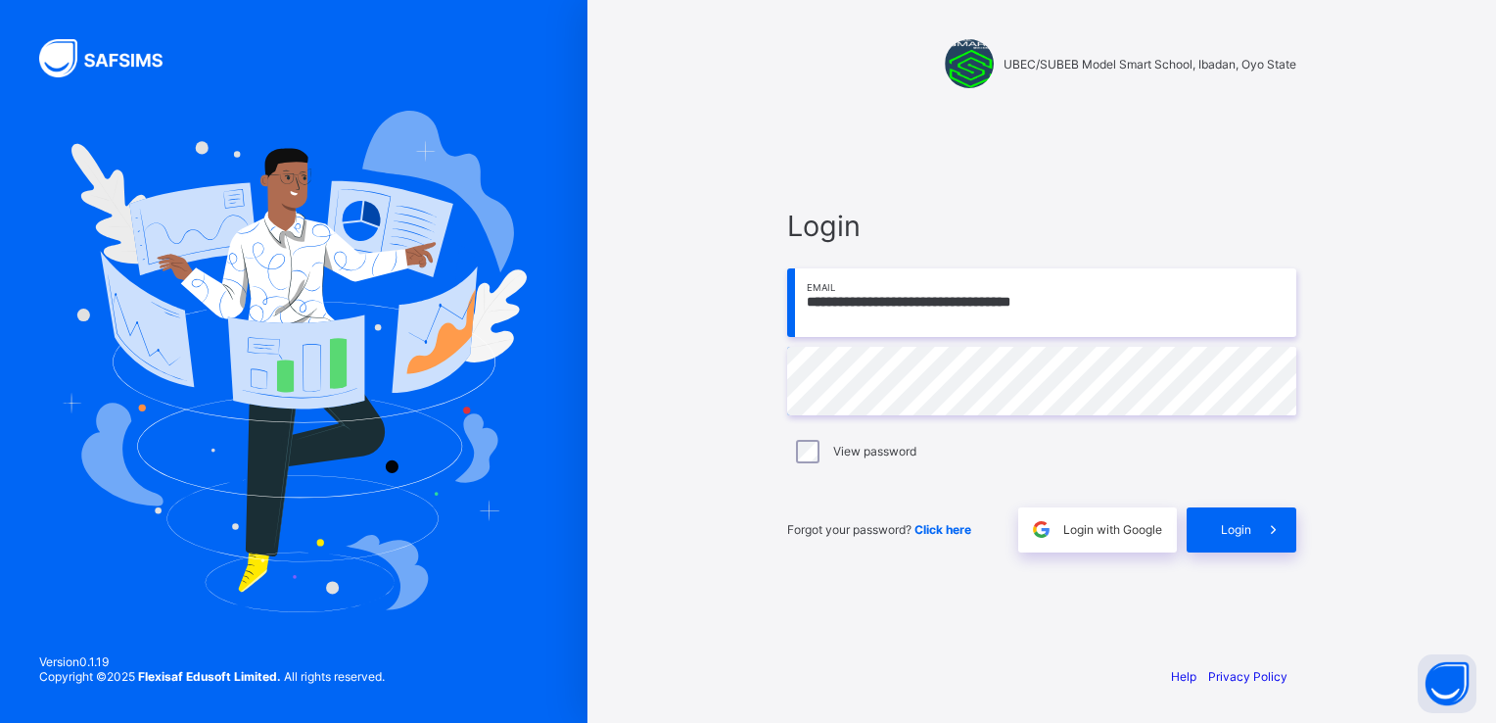
click at [1077, 307] on input "**********" at bounding box center [1041, 302] width 509 height 69
click at [1082, 301] on input "**********" at bounding box center [1041, 302] width 509 height 69
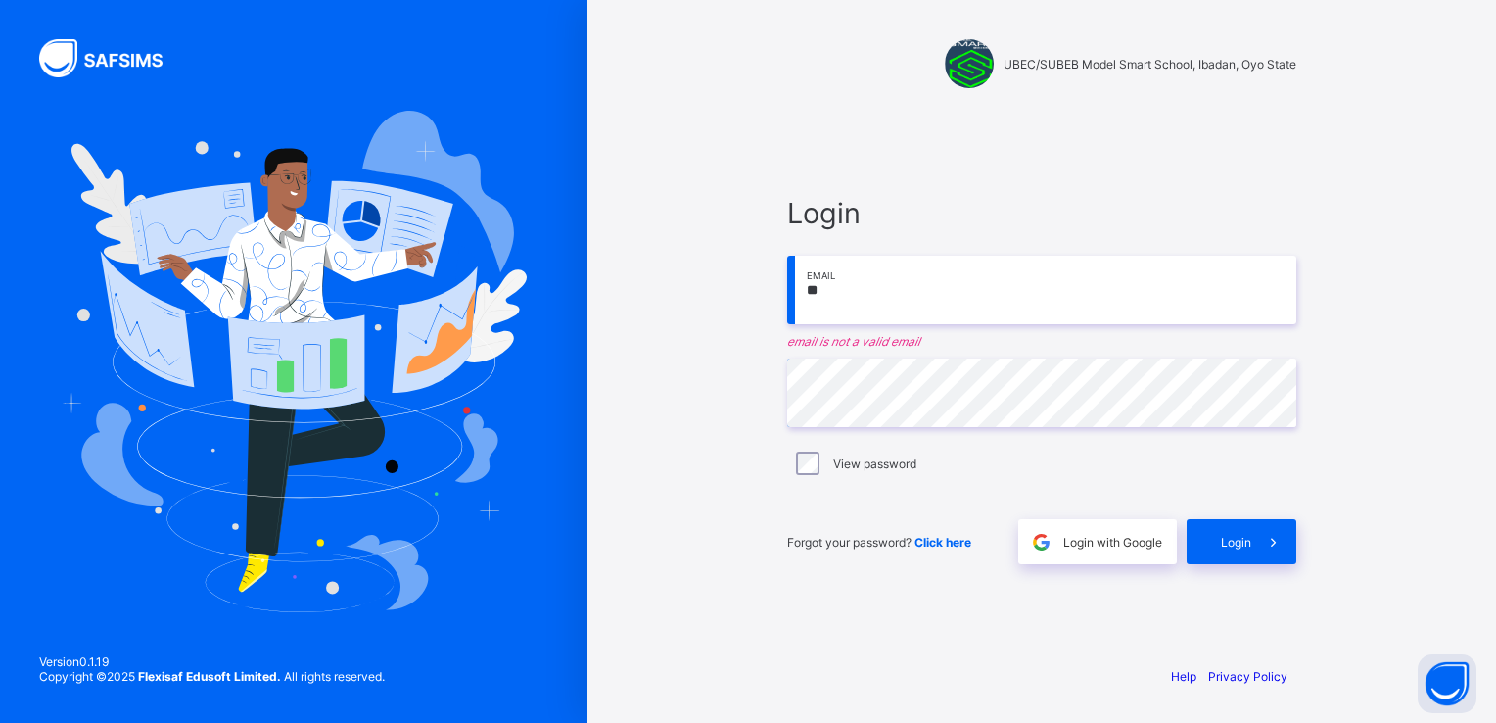
type input "*"
type input "**********"
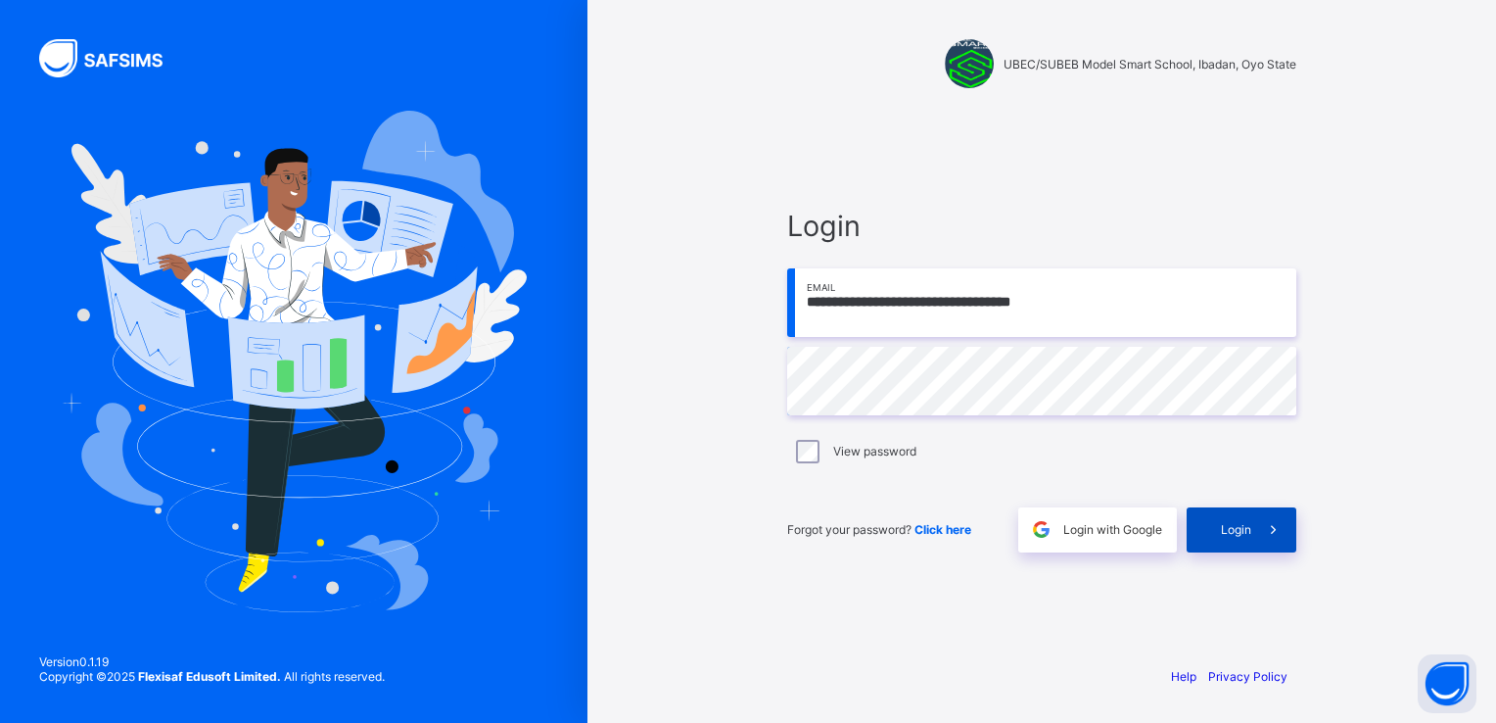
click at [1275, 535] on icon at bounding box center [1273, 529] width 21 height 19
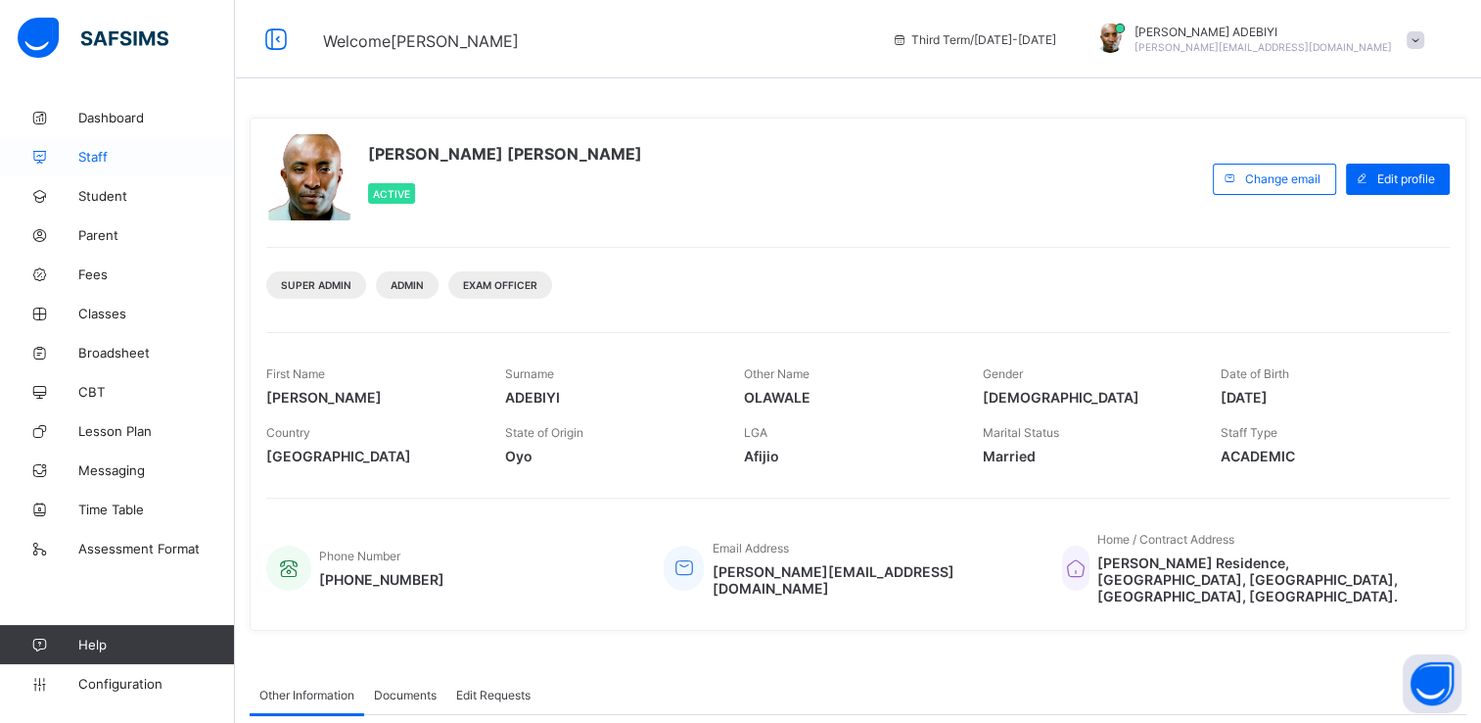
click at [91, 155] on span "Staff" at bounding box center [156, 157] width 157 height 16
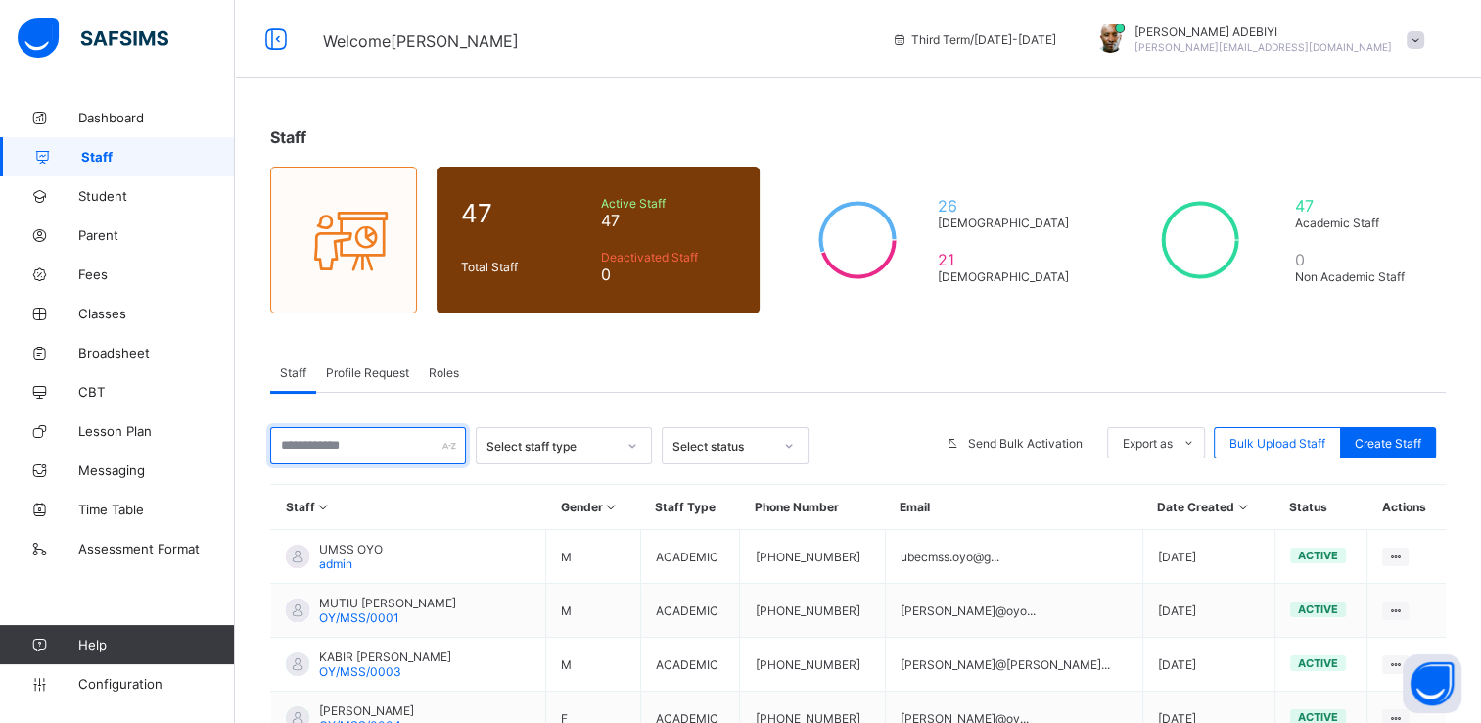
click at [370, 445] on input "text" at bounding box center [368, 445] width 196 height 37
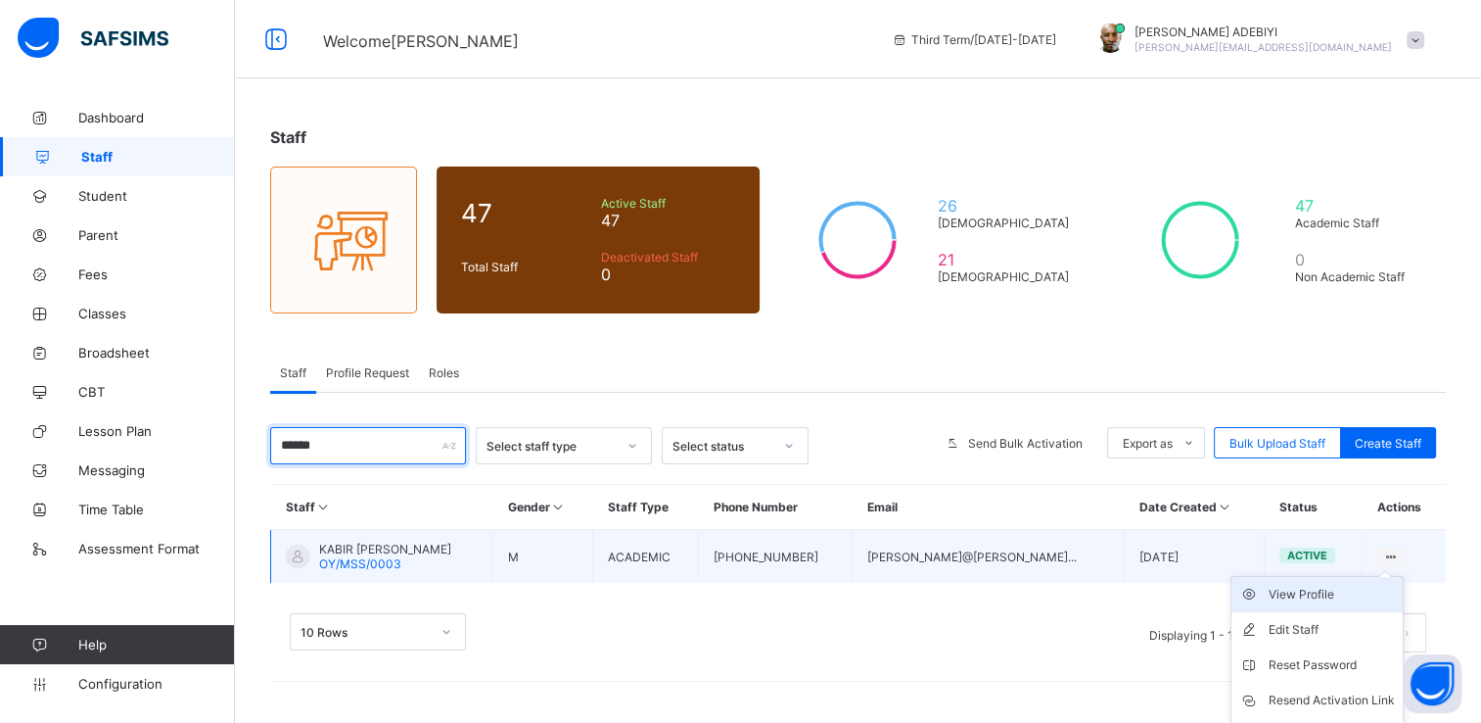
type input "******"
click at [1318, 588] on div "View Profile" at bounding box center [1332, 595] width 126 height 20
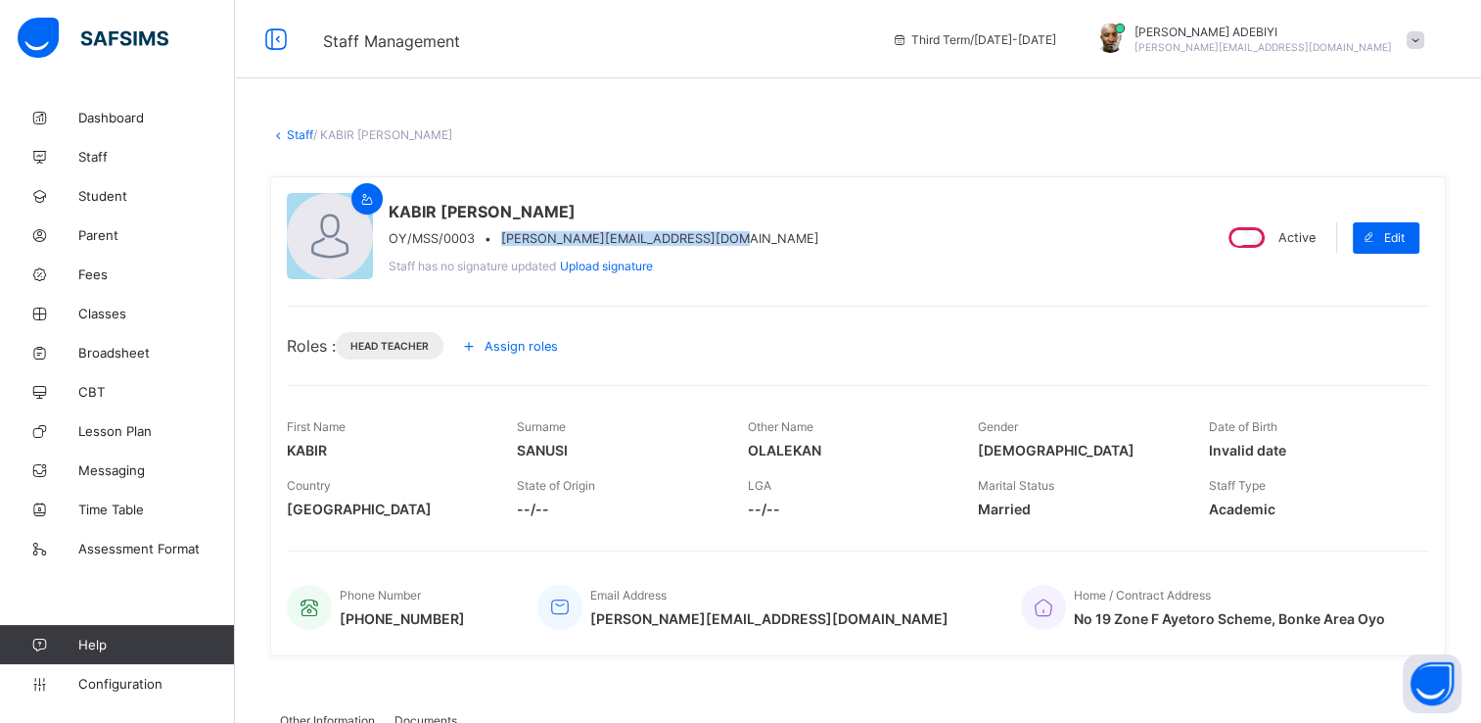
drag, startPoint x: 711, startPoint y: 240, endPoint x: 497, endPoint y: 235, distance: 213.5
click at [497, 235] on div "OY/MSS/0003 • o.sanusi@oyostatesmartschool.com" at bounding box center [604, 238] width 431 height 15
copy span "o.sanusi@oyostatesmartschool.com"
click at [1180, 348] on div "Roles : Head Teacher Assign roles" at bounding box center [858, 345] width 1143 height 31
click at [1425, 40] on span at bounding box center [1416, 40] width 18 height 18
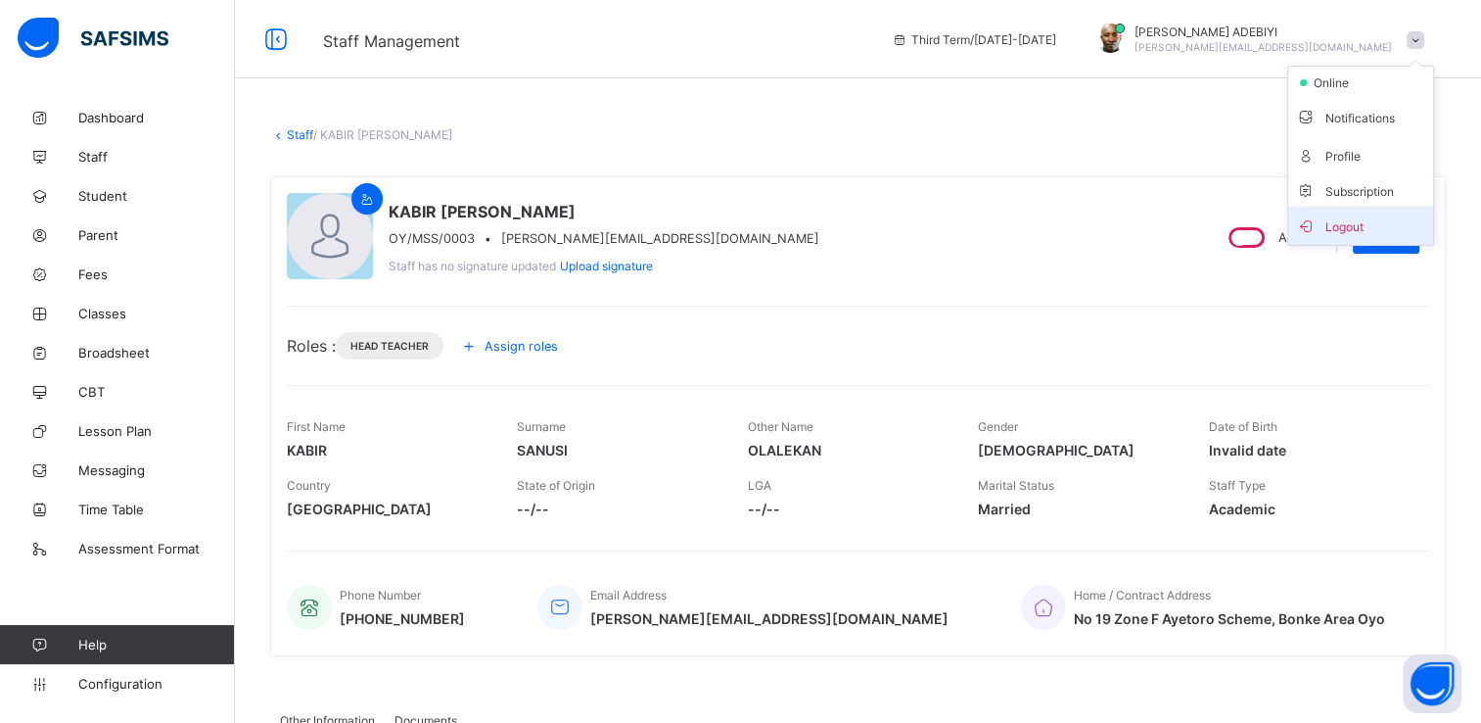
click at [1360, 237] on li "Logout" at bounding box center [1361, 226] width 145 height 38
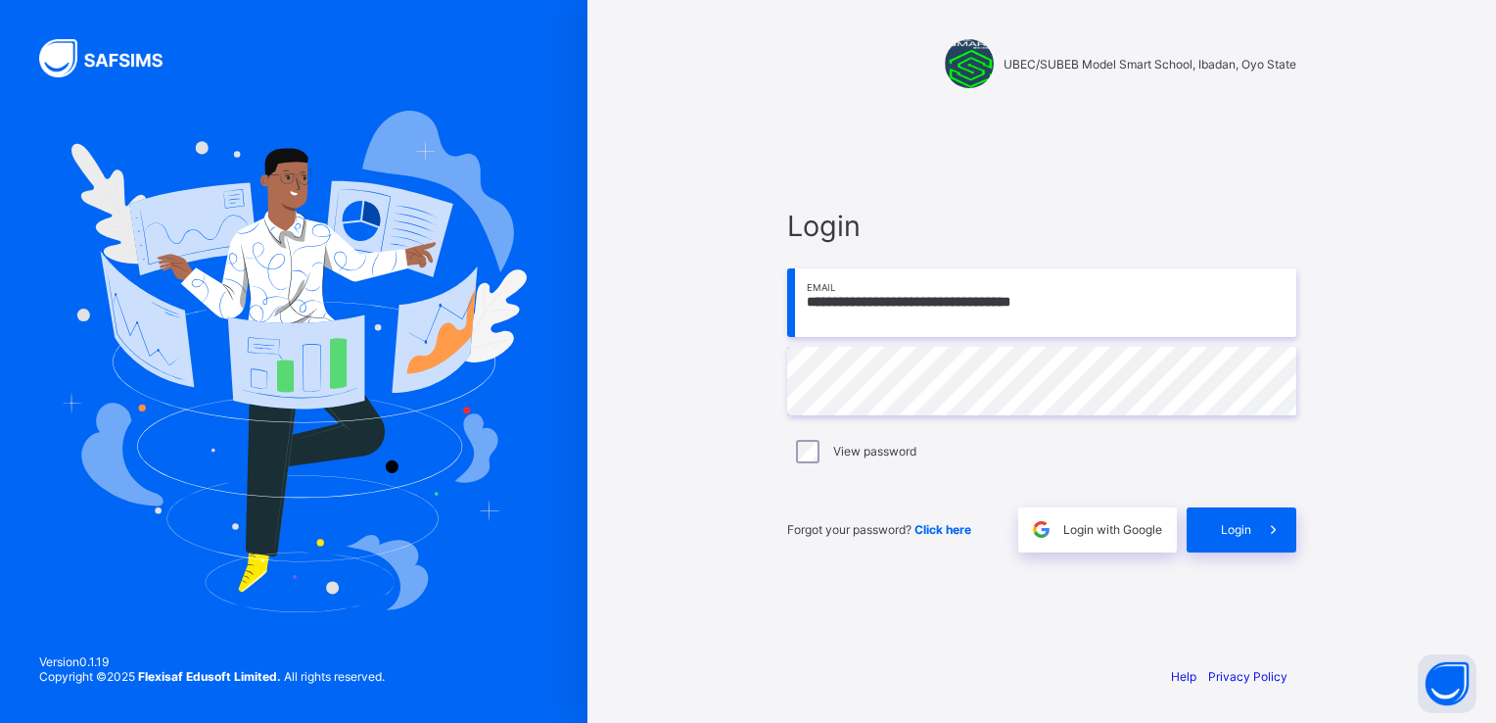
click at [1089, 308] on input "**********" at bounding box center [1041, 302] width 509 height 69
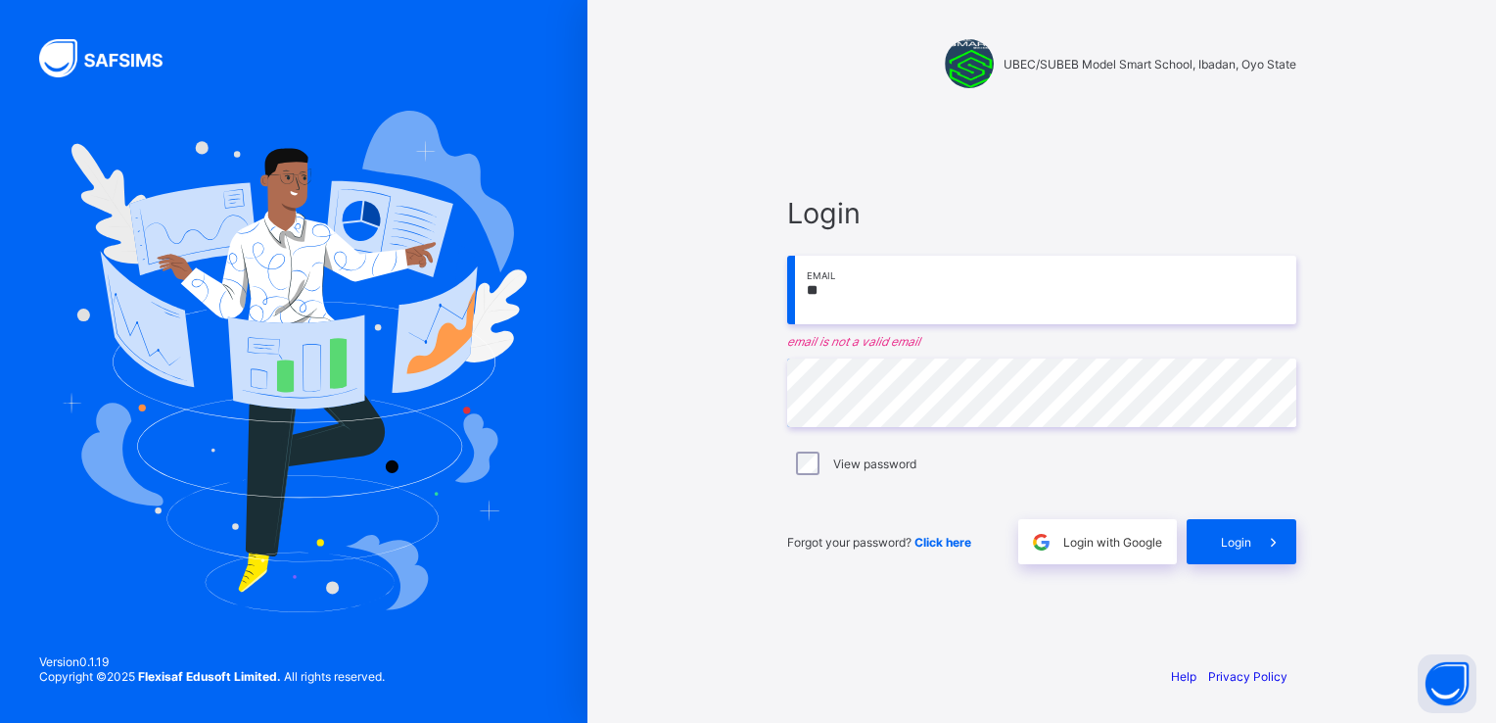
type input "*"
paste input "**********"
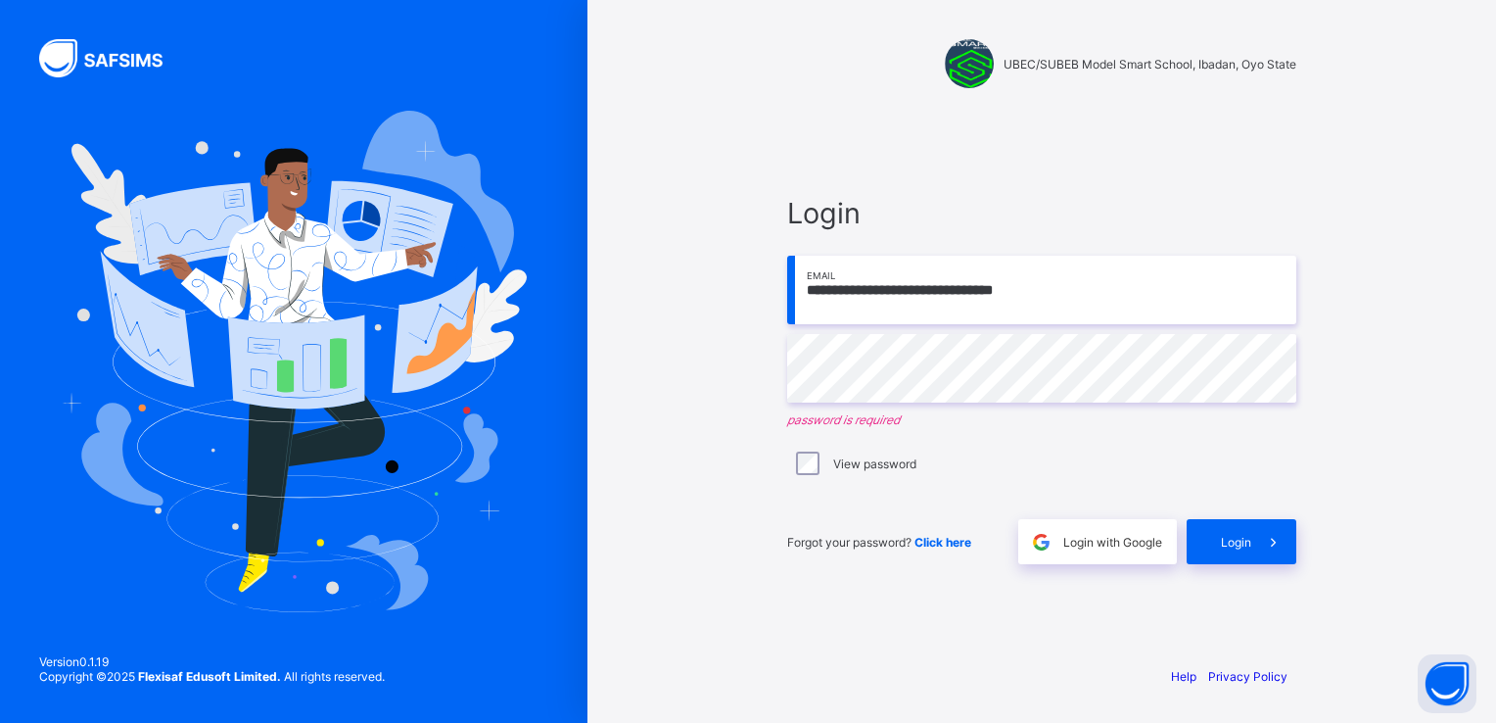
click at [1073, 292] on input "**********" at bounding box center [1041, 290] width 509 height 69
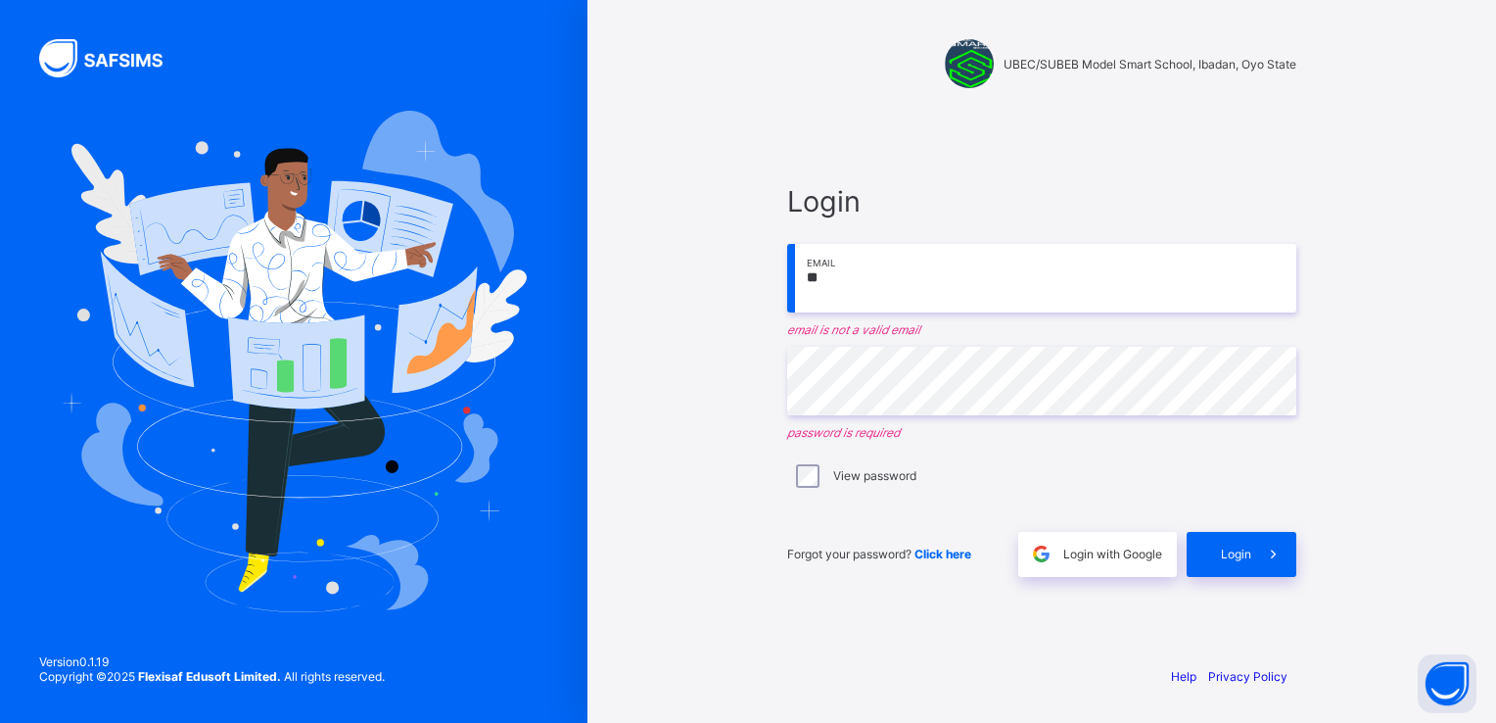
type input "*"
type input "**********"
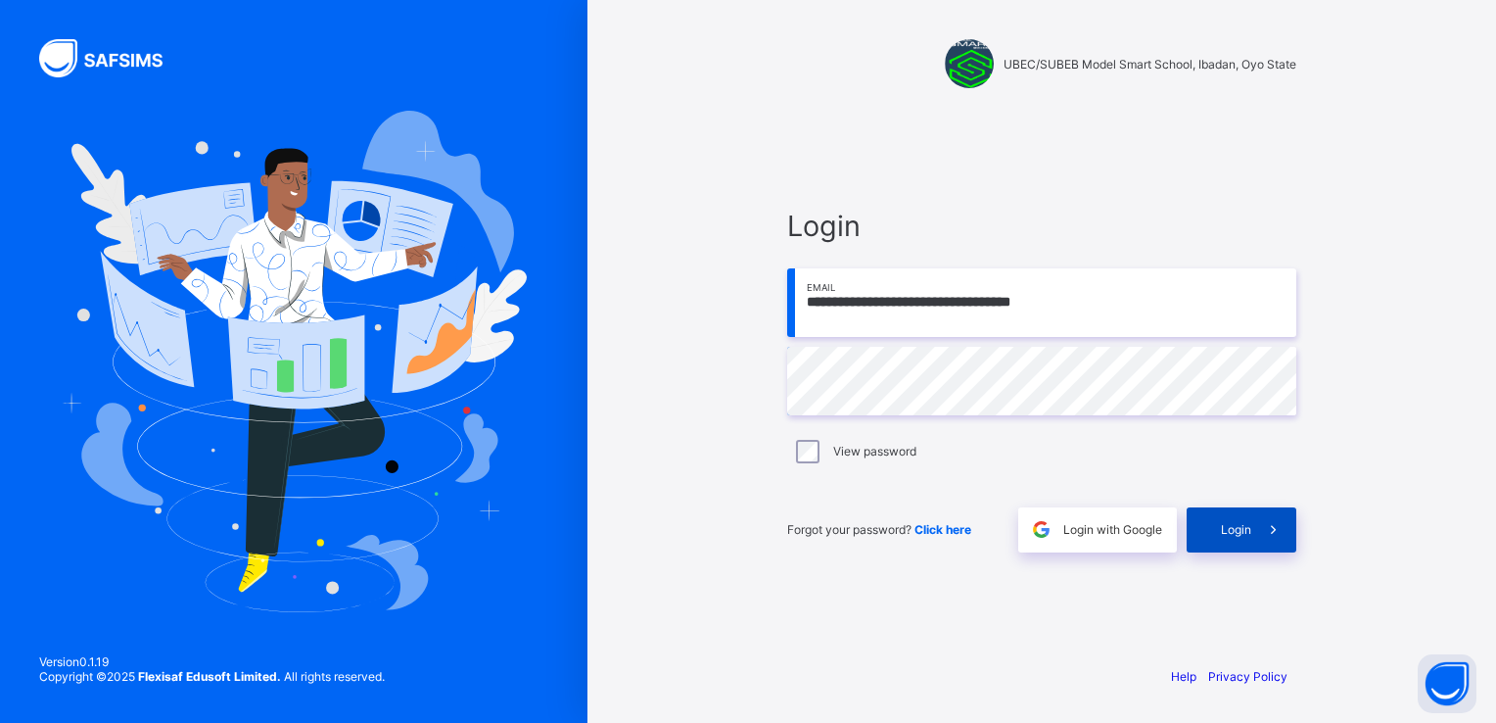
click at [1257, 518] on span at bounding box center [1273, 529] width 45 height 45
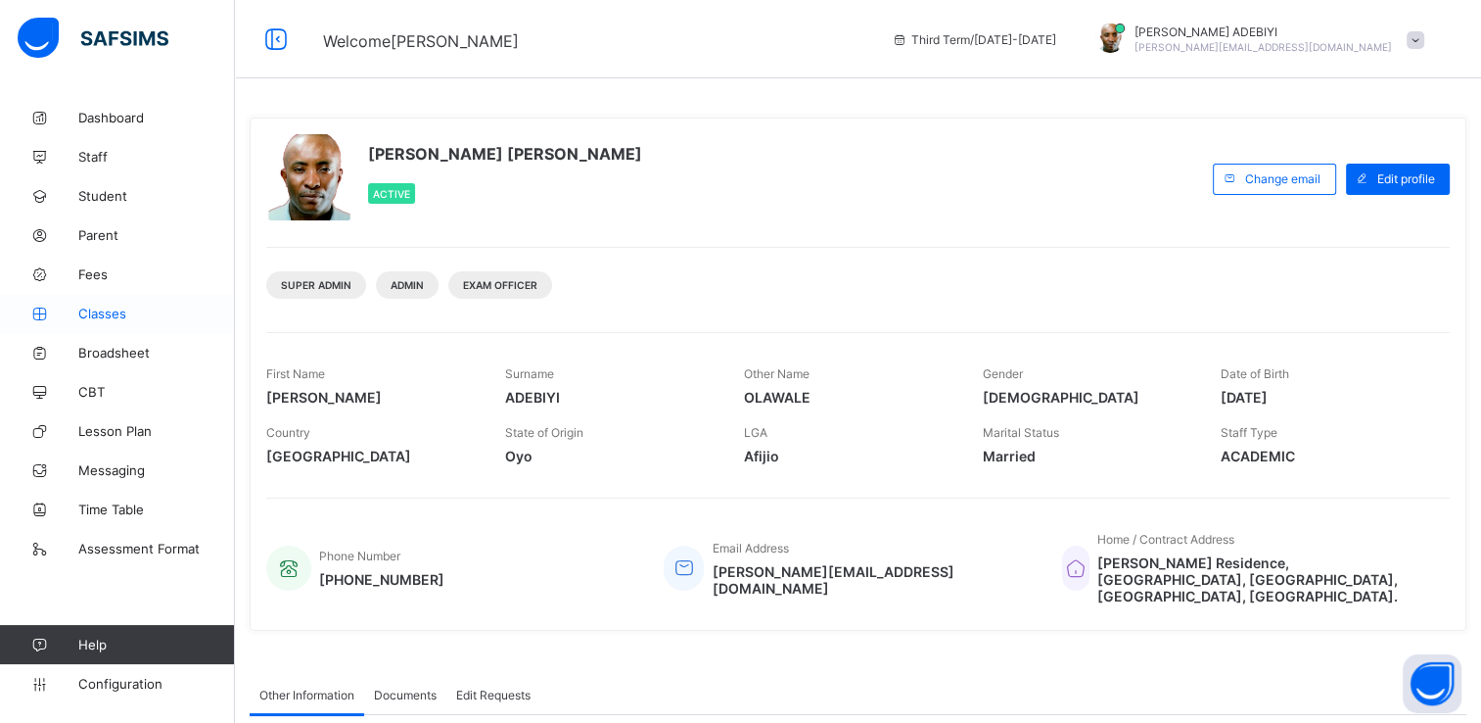
click at [108, 316] on span "Classes" at bounding box center [156, 313] width 157 height 16
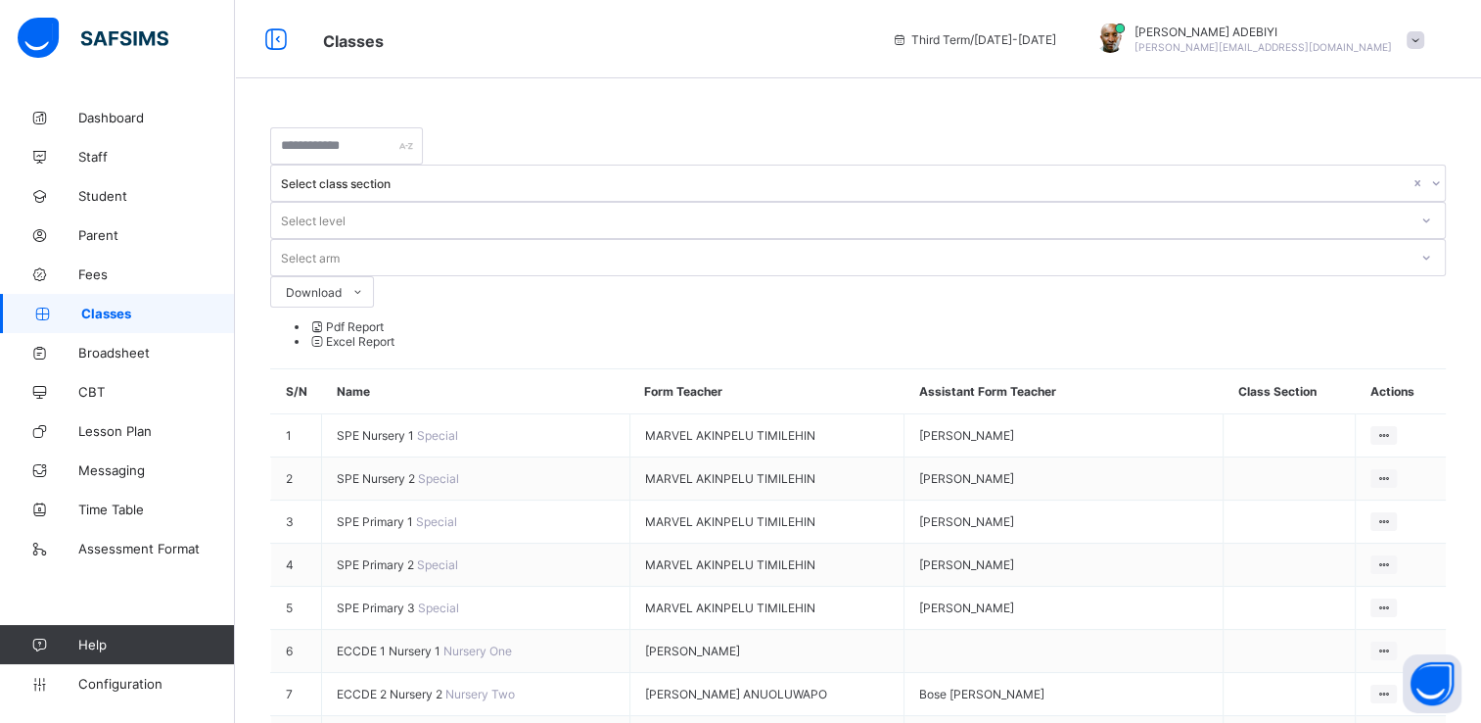
scroll to position [172, 0]
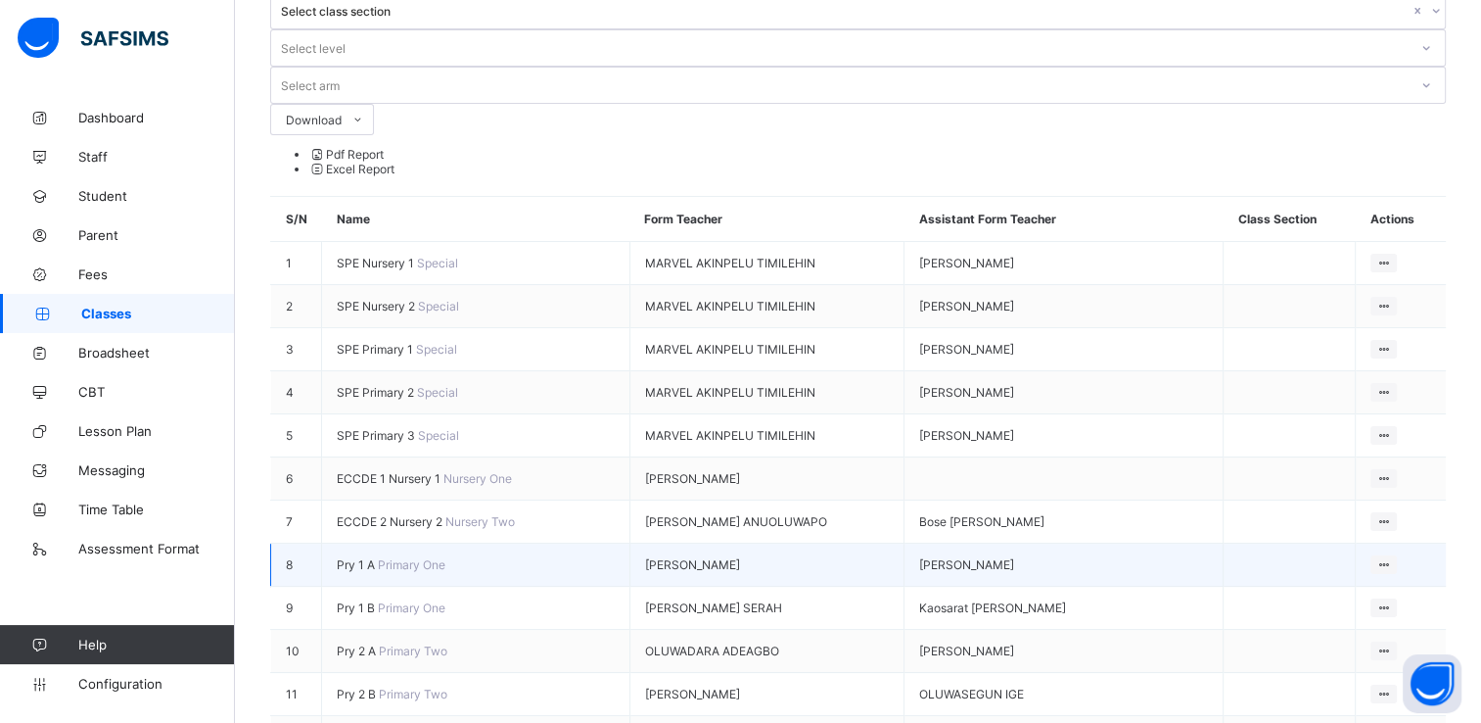
click at [368, 557] on span "Pry 1 A" at bounding box center [357, 564] width 41 height 15
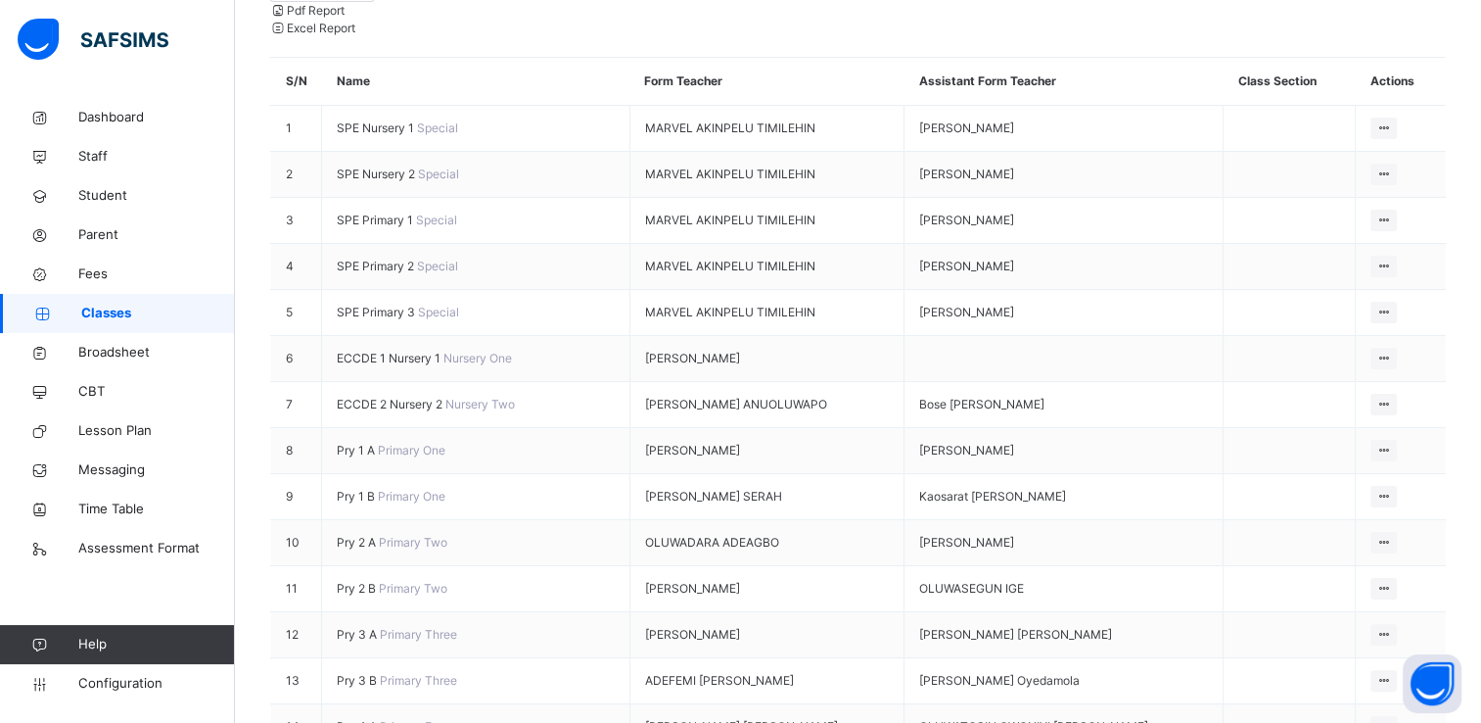
scroll to position [315, 0]
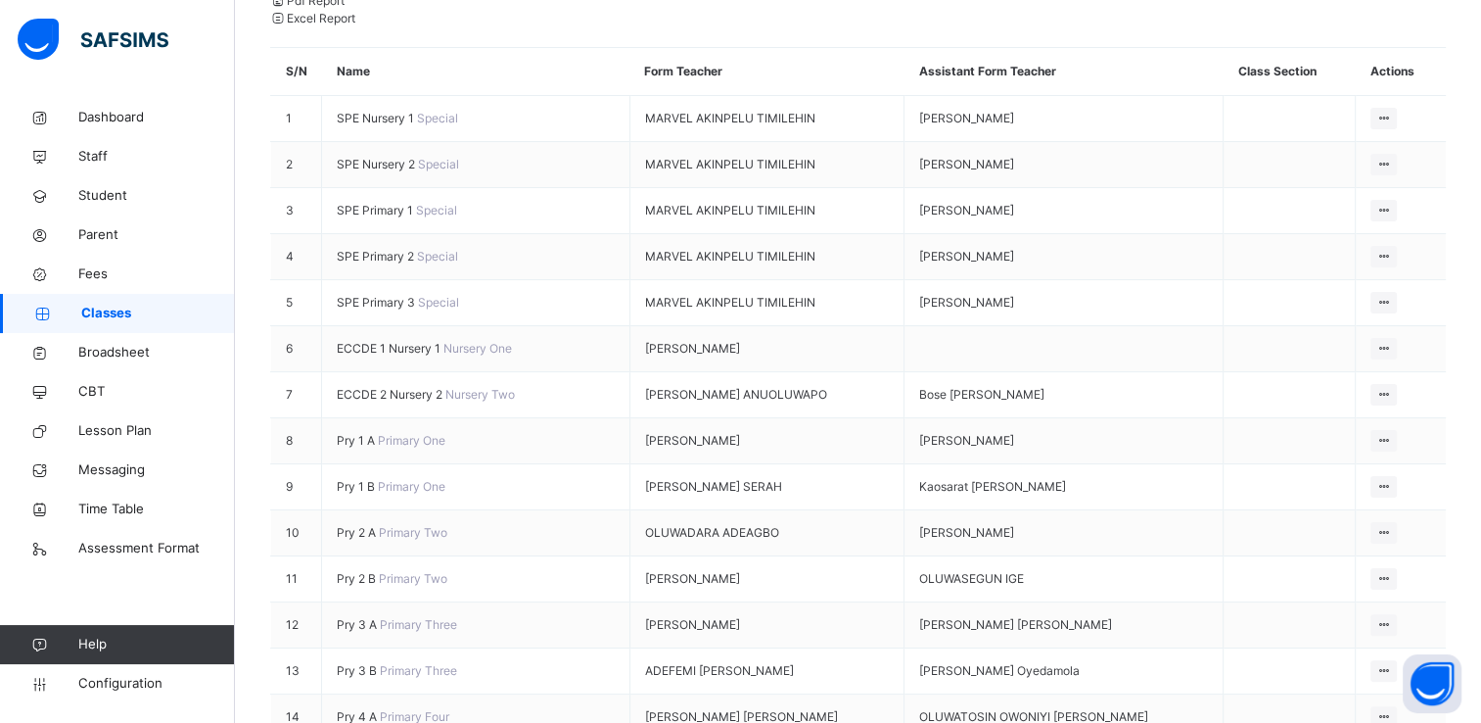
click at [362, 617] on span "Pry 3 A" at bounding box center [358, 624] width 43 height 15
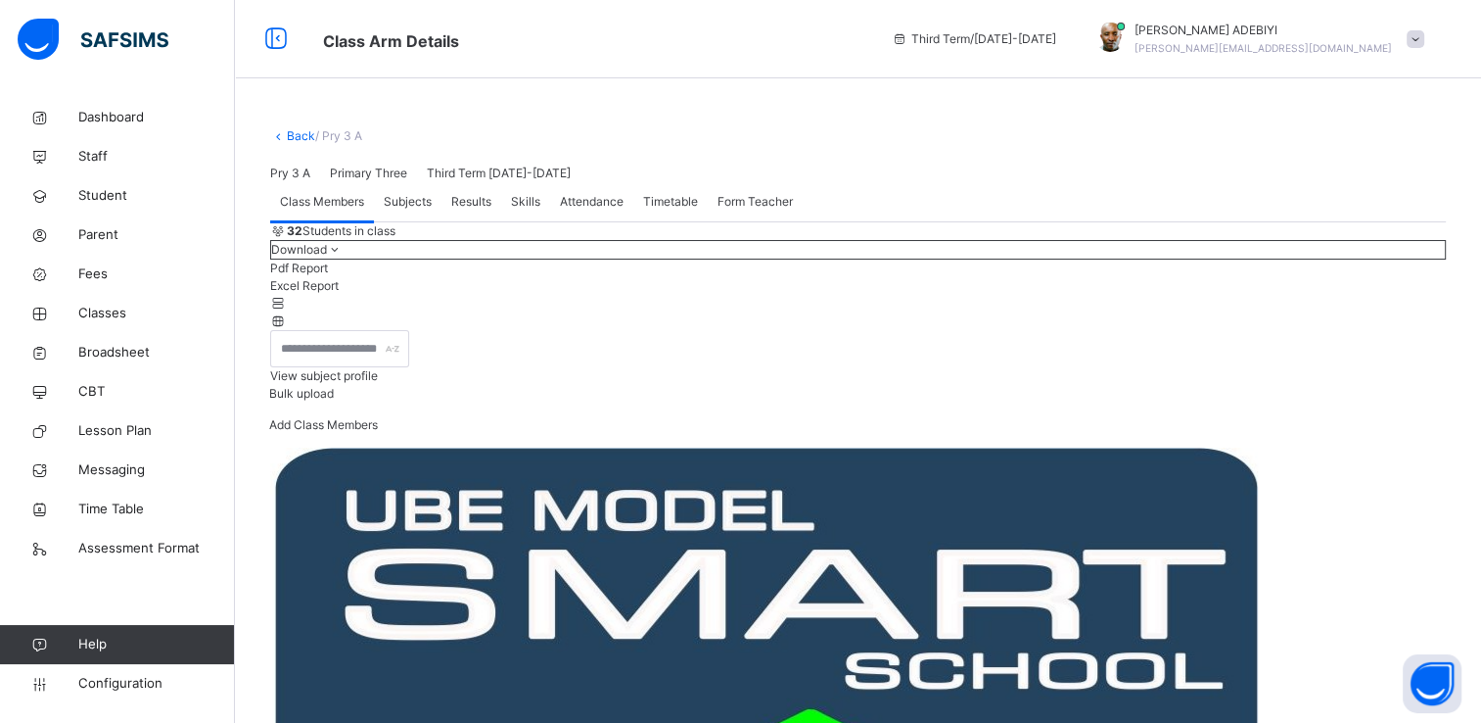
click at [478, 211] on span "Results" at bounding box center [471, 202] width 40 height 18
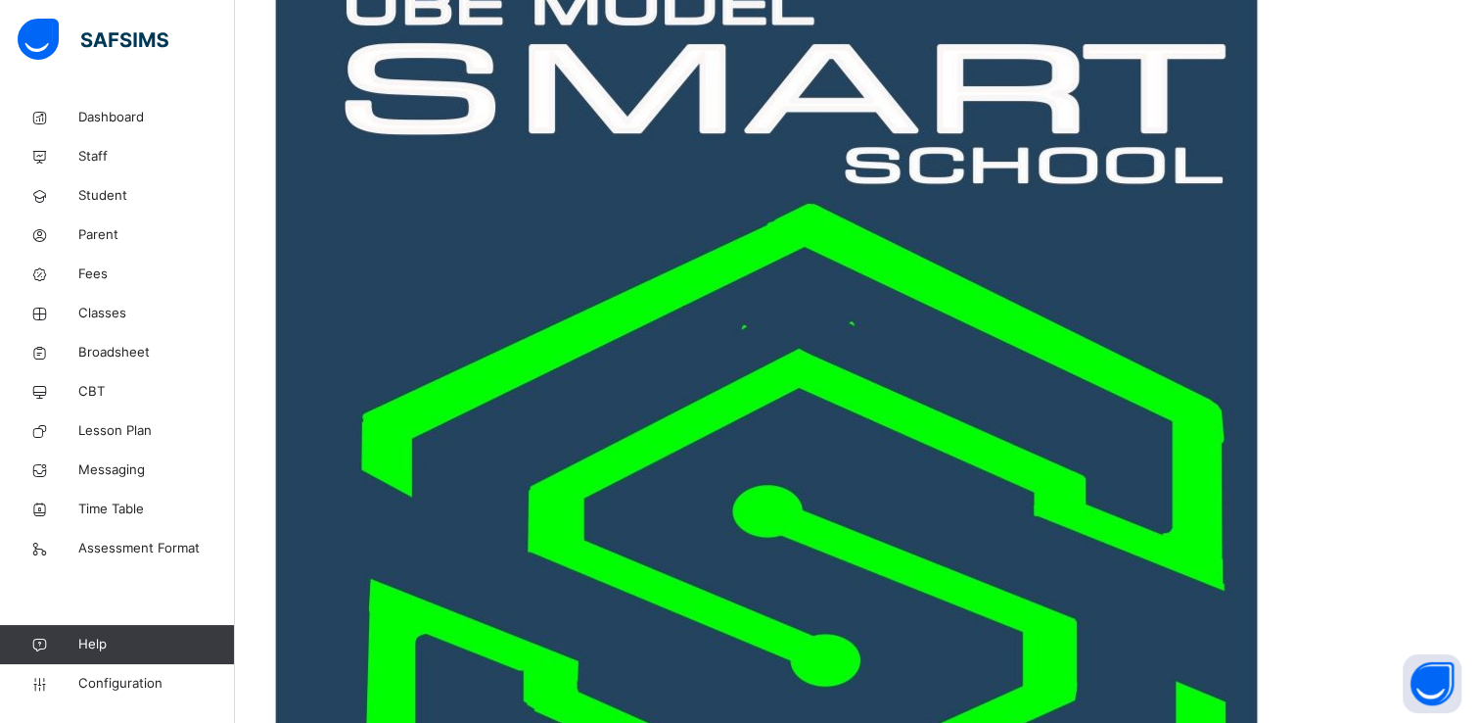
scroll to position [517, 0]
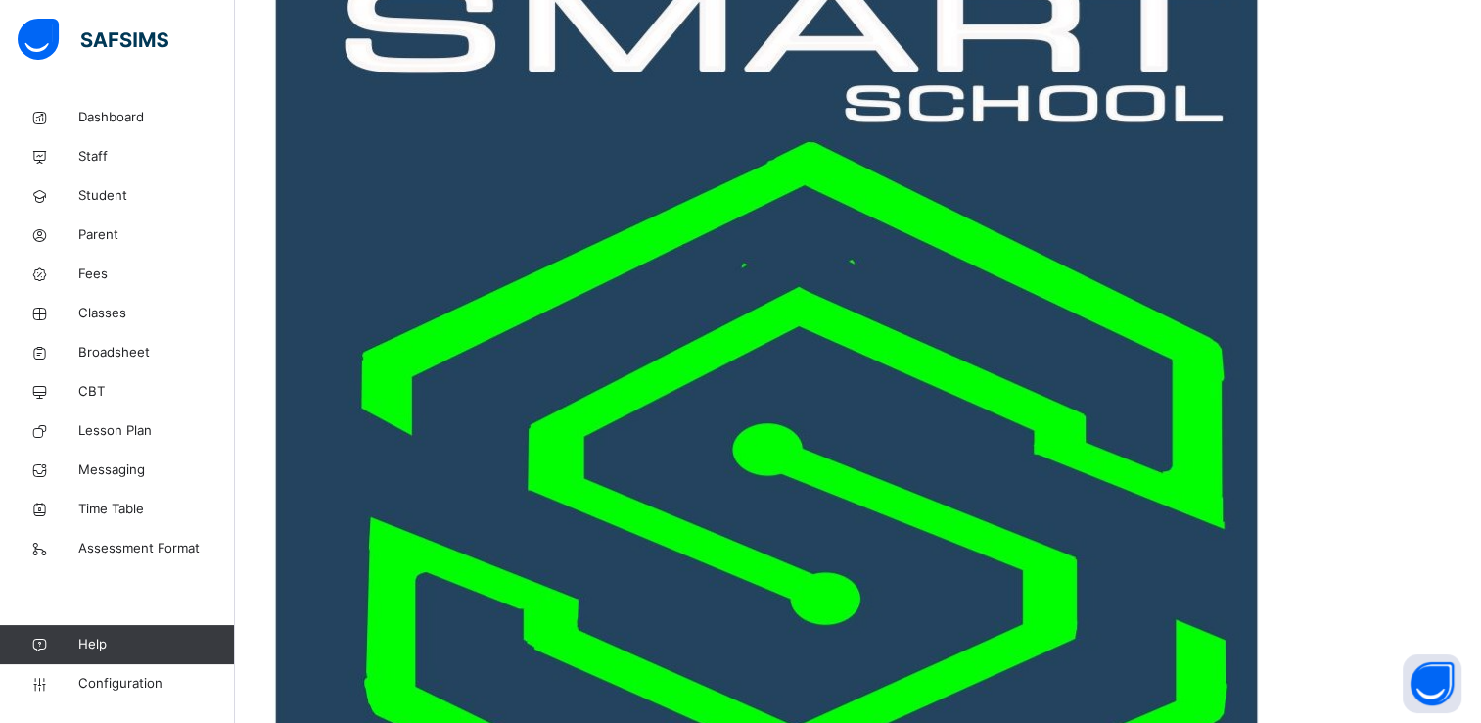
scroll to position [0, 0]
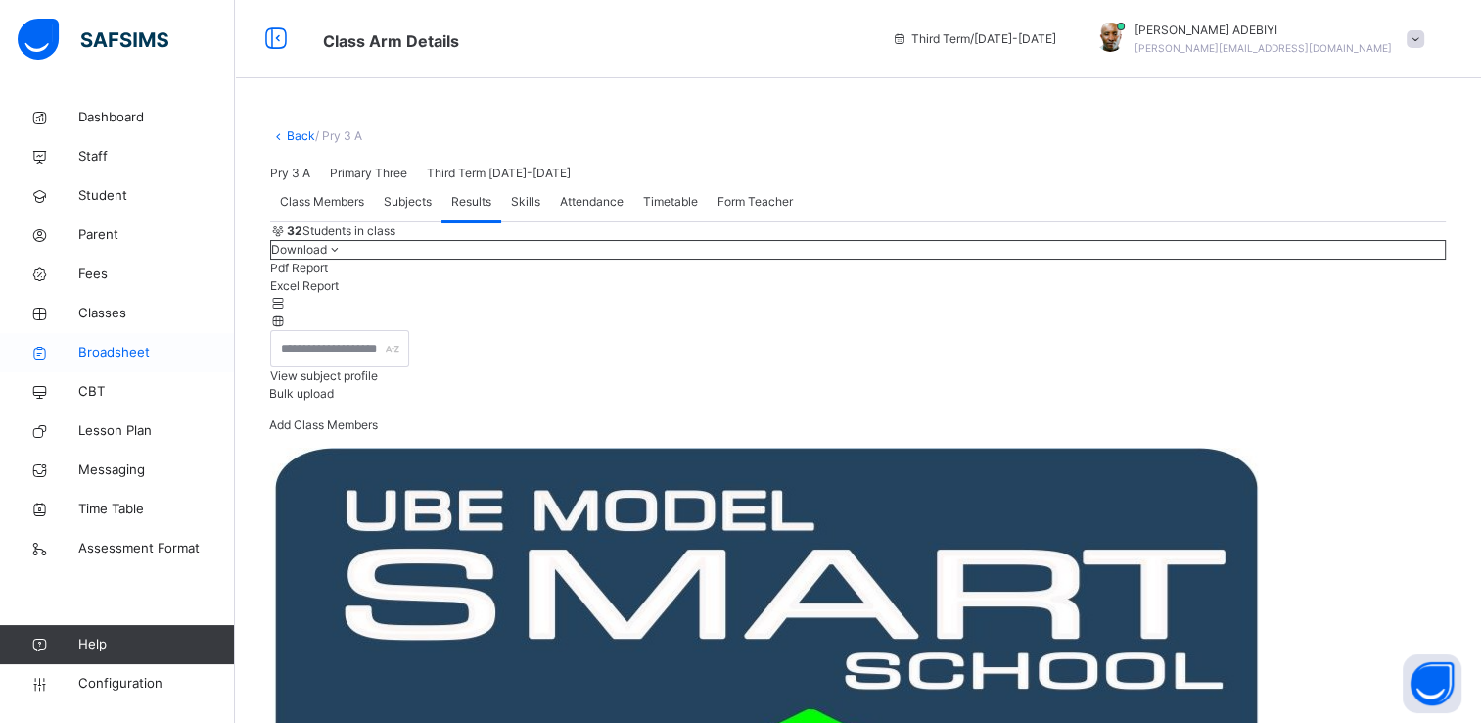
click at [132, 356] on span "Broadsheet" at bounding box center [156, 353] width 157 height 20
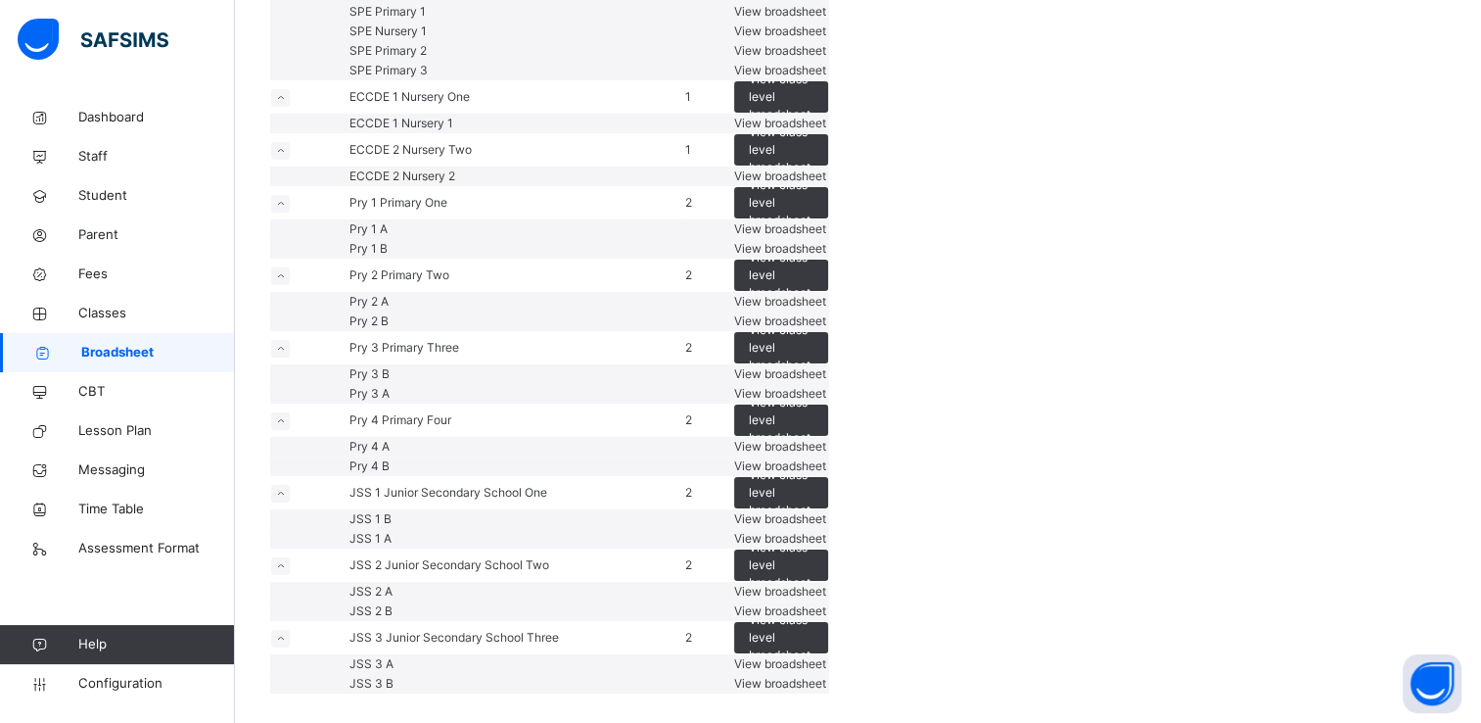
scroll to position [1159, 0]
click at [826, 386] on span "View broadsheet" at bounding box center [780, 393] width 92 height 15
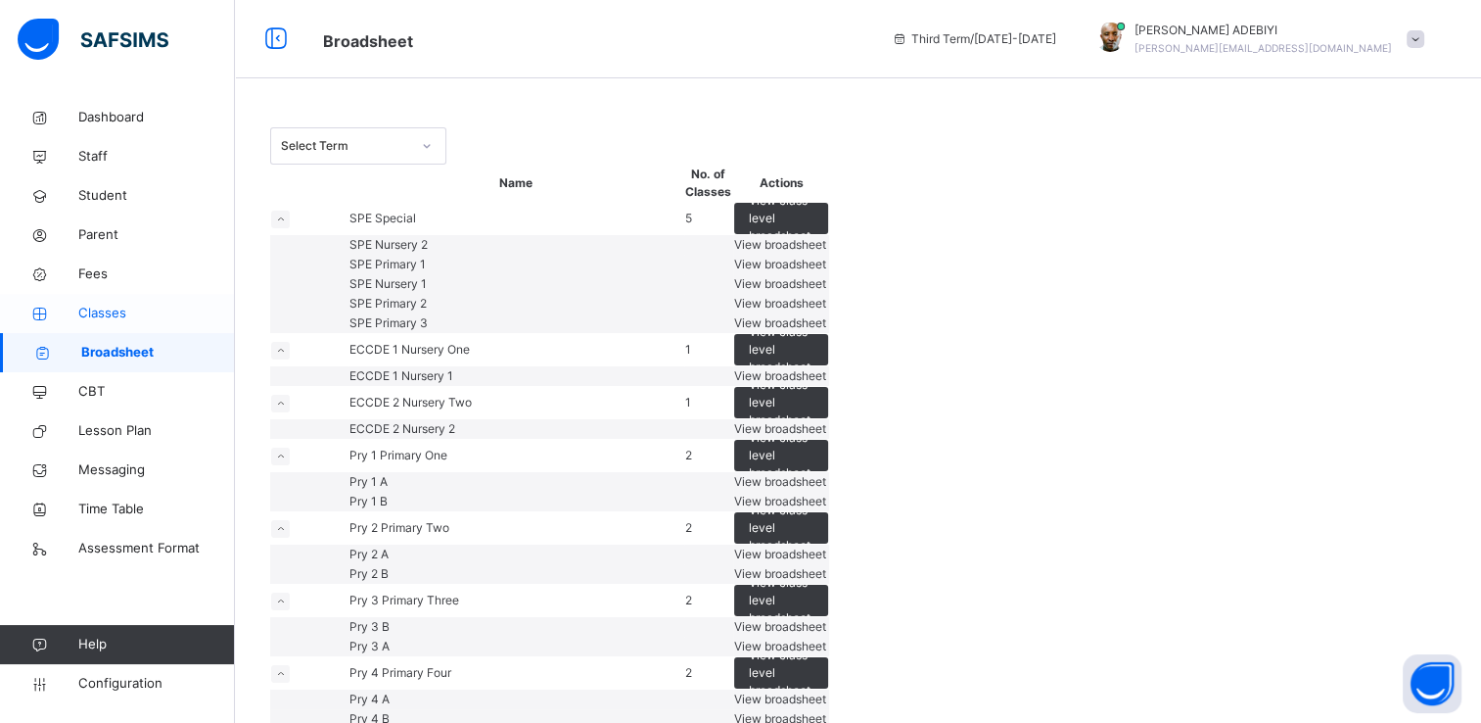
click at [111, 315] on span "Classes" at bounding box center [156, 314] width 157 height 20
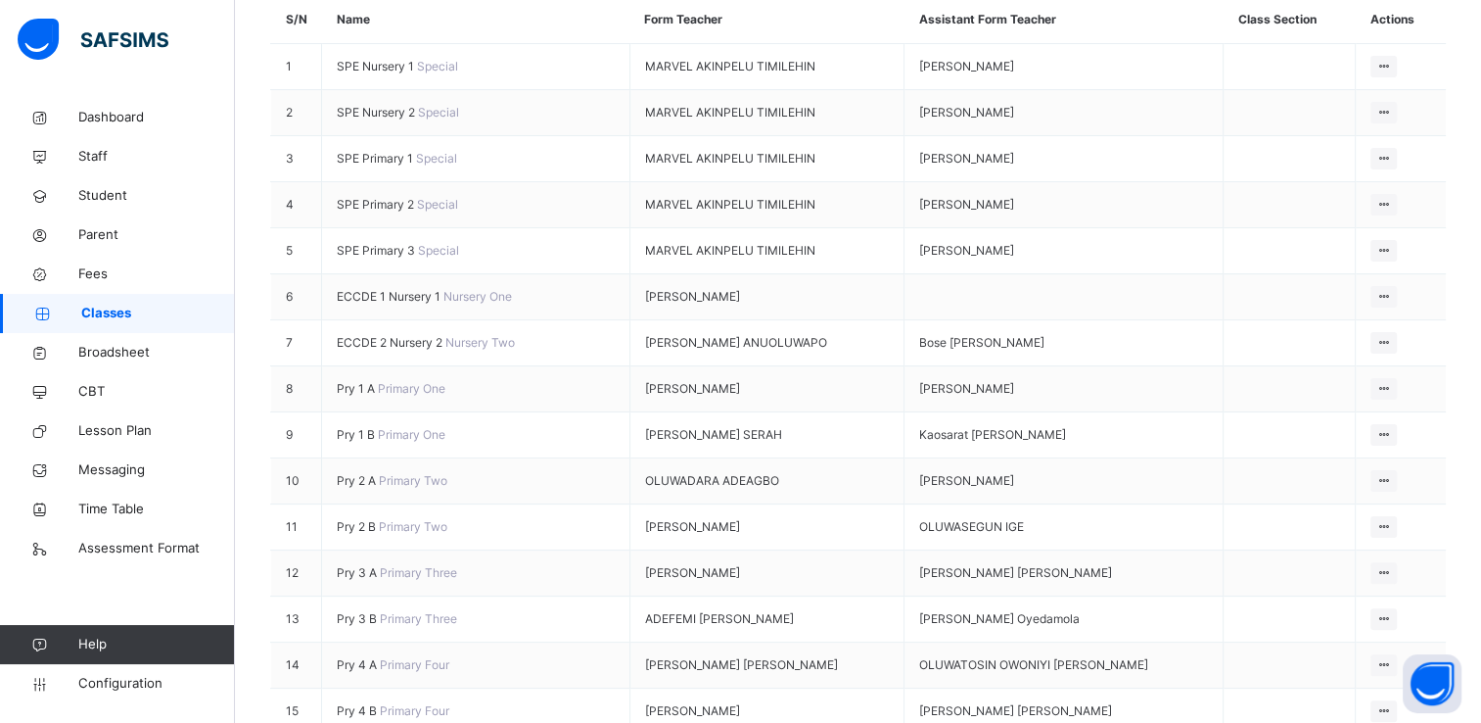
scroll to position [416, 0]
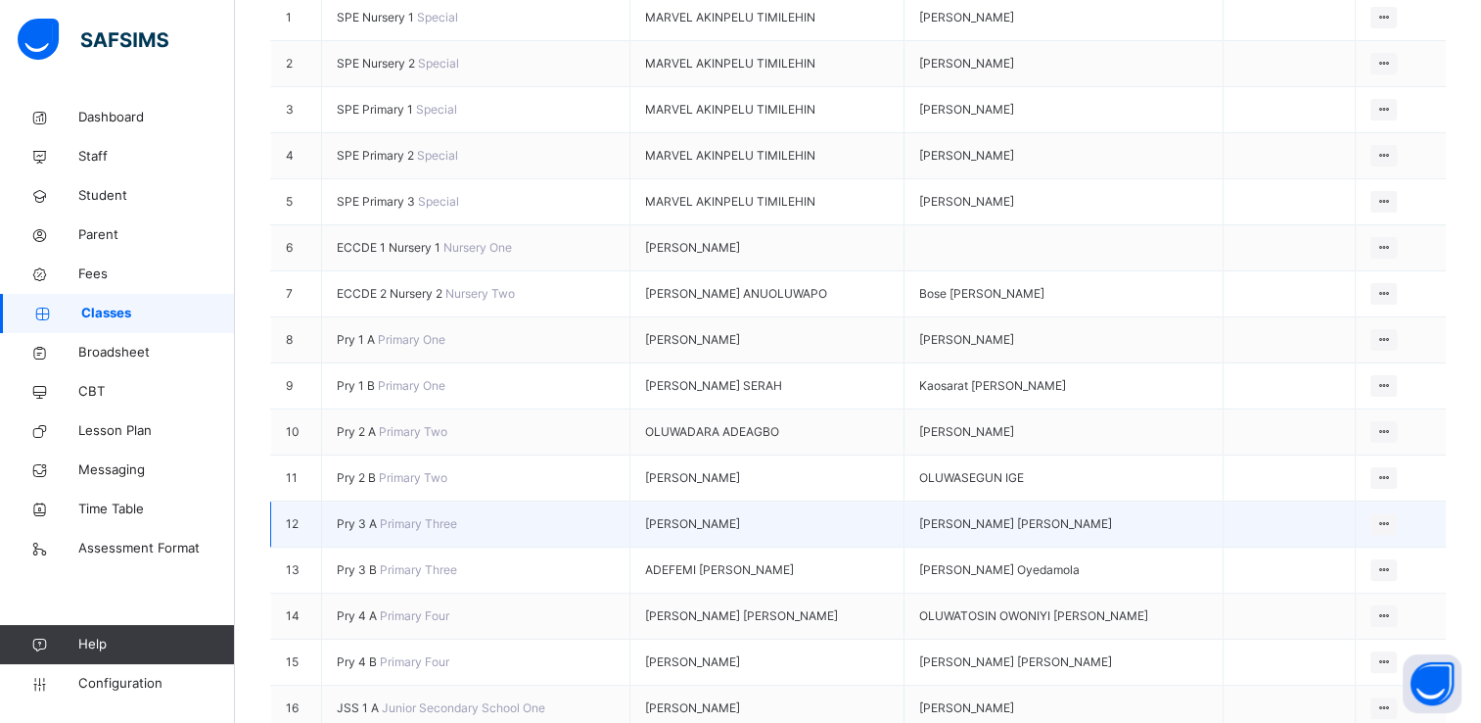
click at [380, 516] on span "Pry 3 A" at bounding box center [358, 523] width 43 height 15
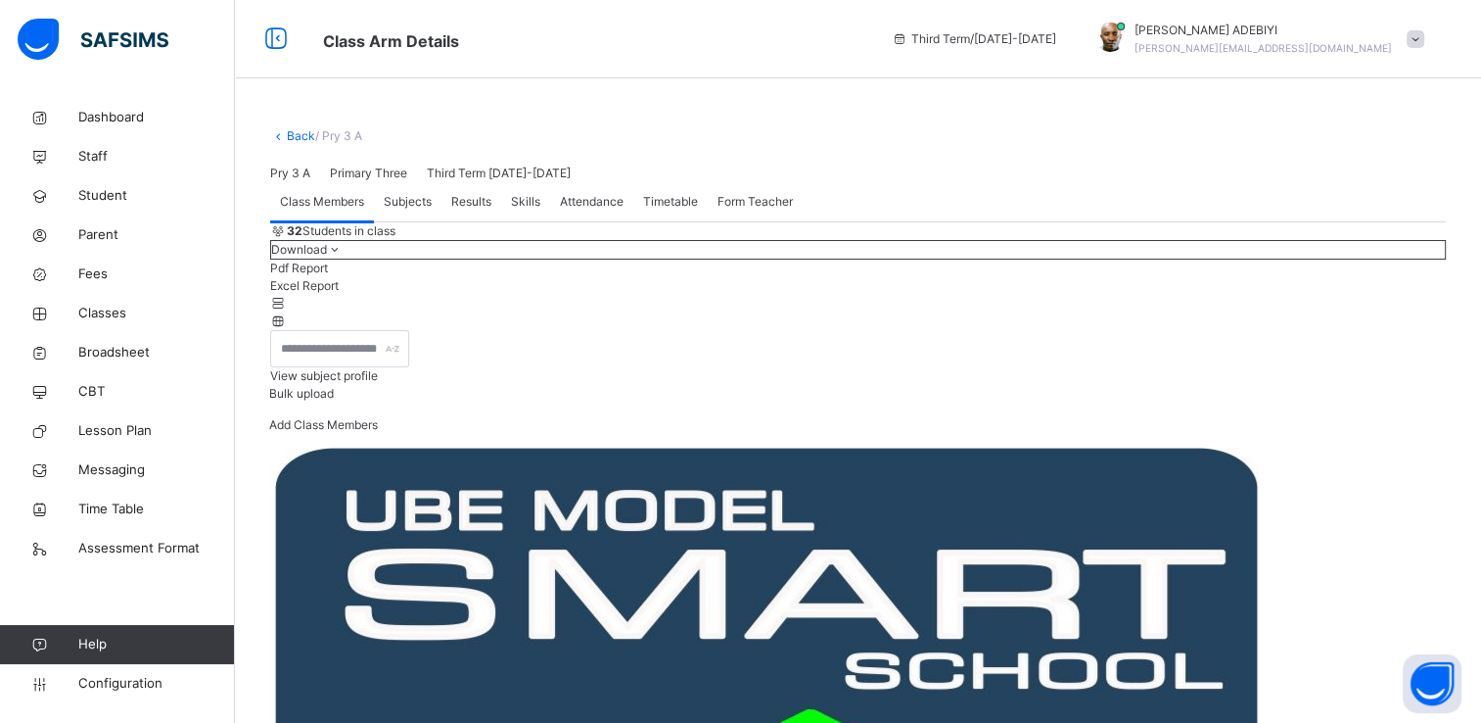
click at [463, 211] on span "Results" at bounding box center [471, 202] width 40 height 18
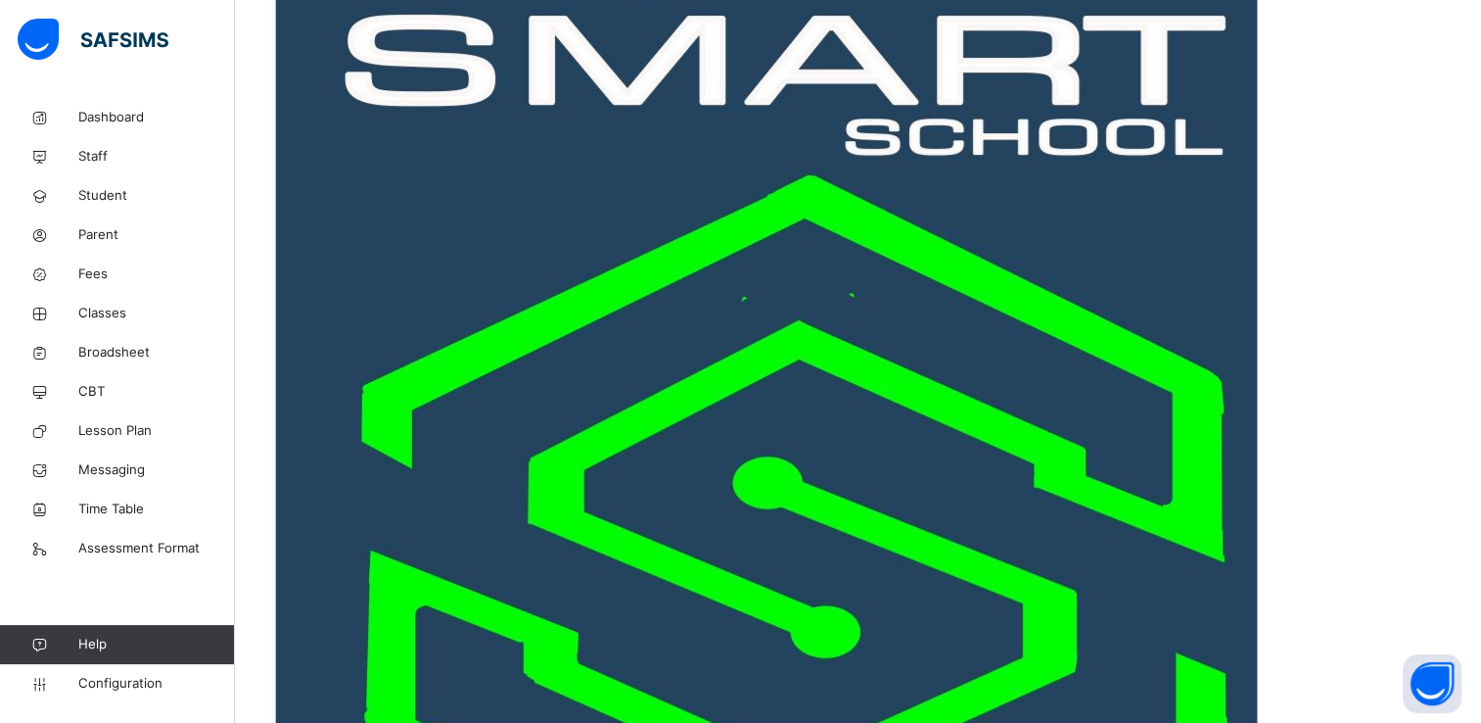
scroll to position [553, 0]
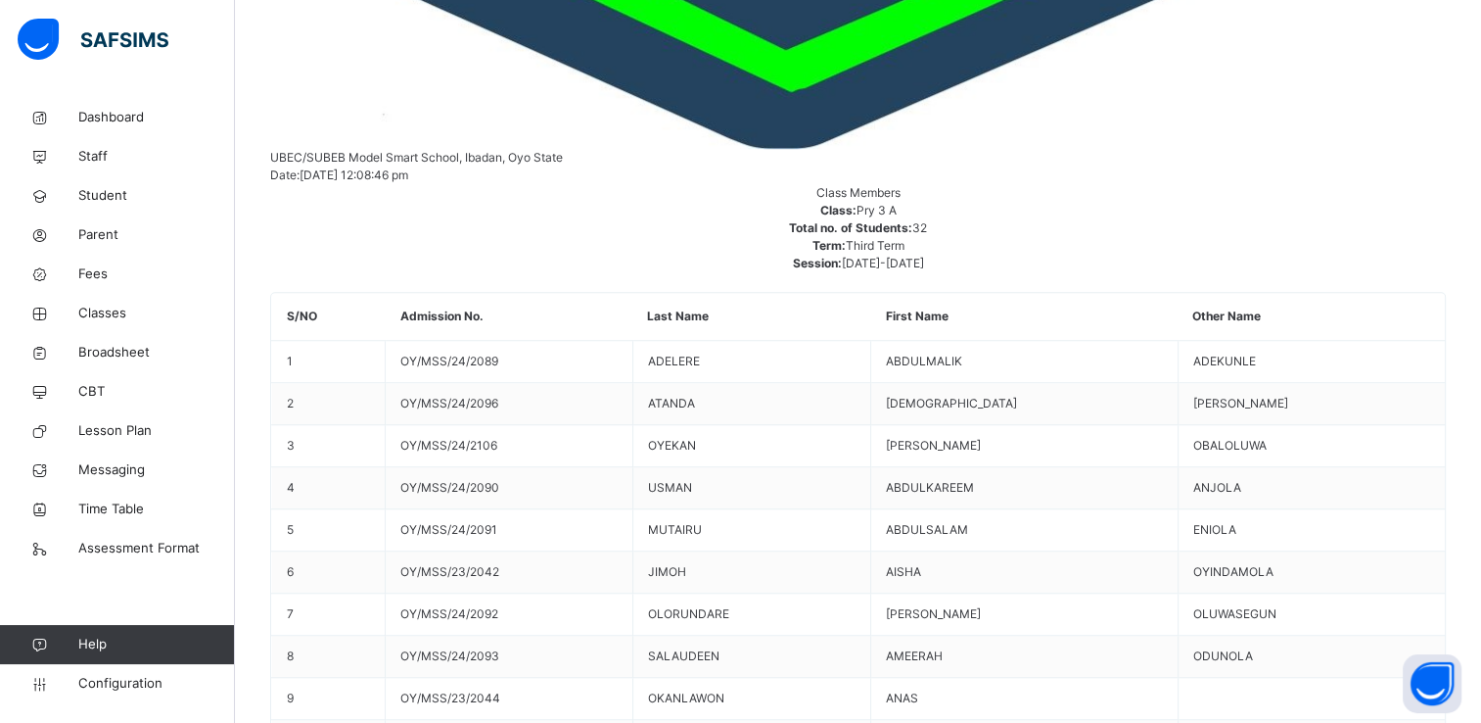
scroll to position [1379, 0]
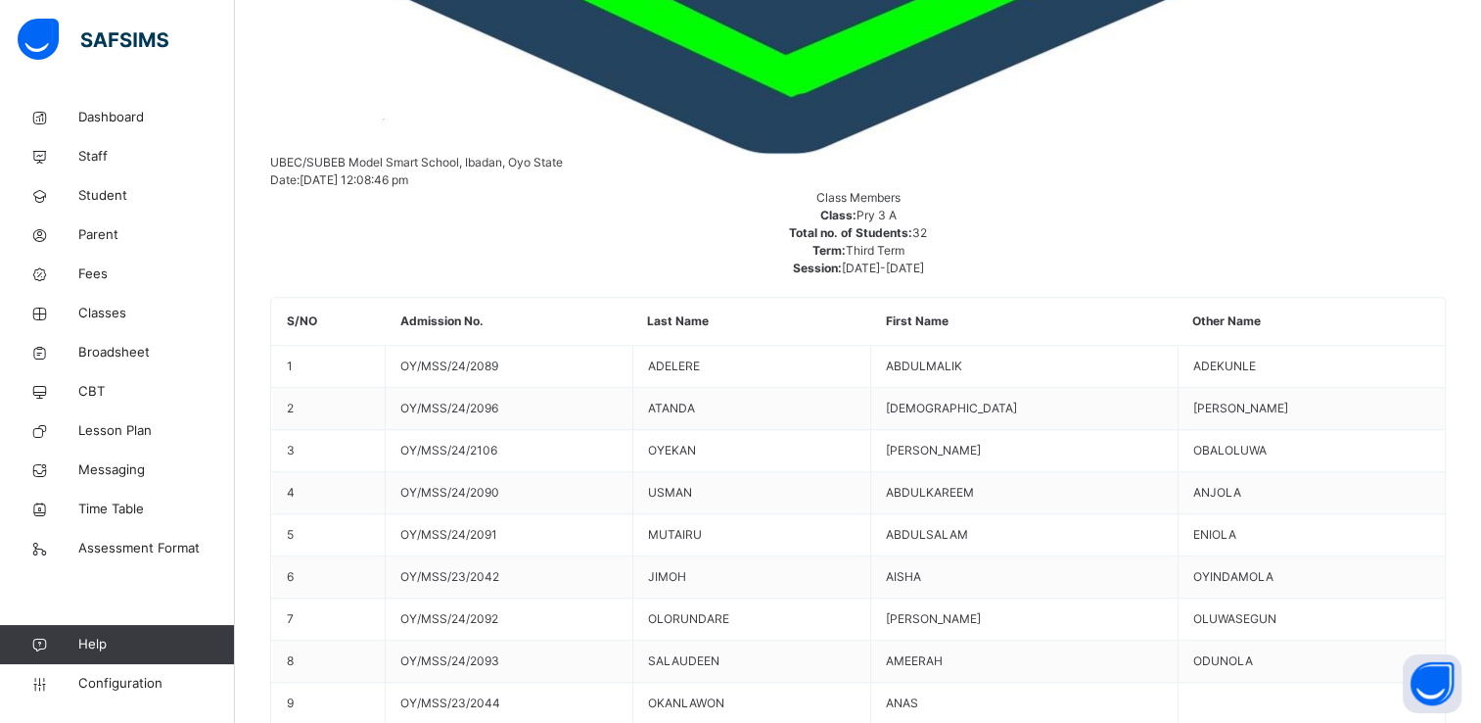
drag, startPoint x: 1256, startPoint y: 506, endPoint x: 1161, endPoint y: 554, distance: 106.4
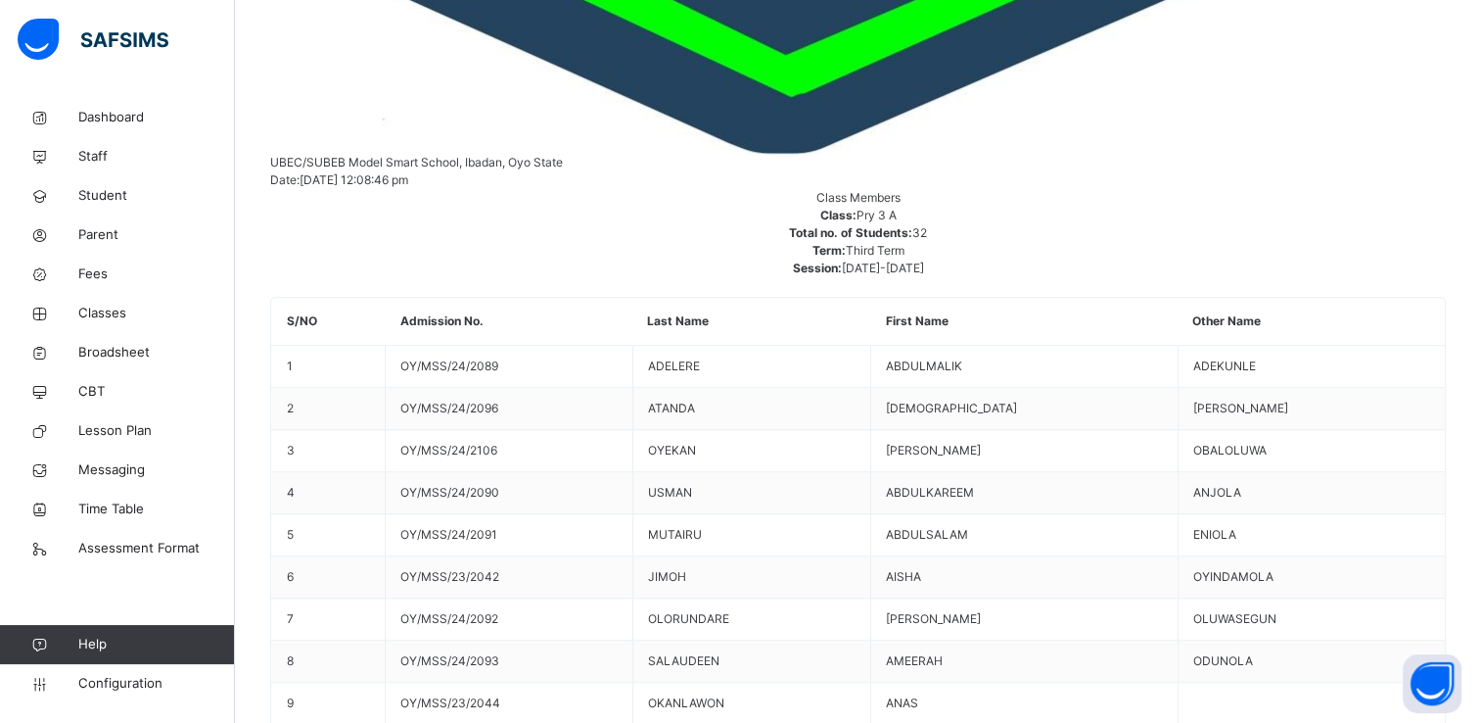
drag, startPoint x: 692, startPoint y: 515, endPoint x: 674, endPoint y: 510, distance: 19.2
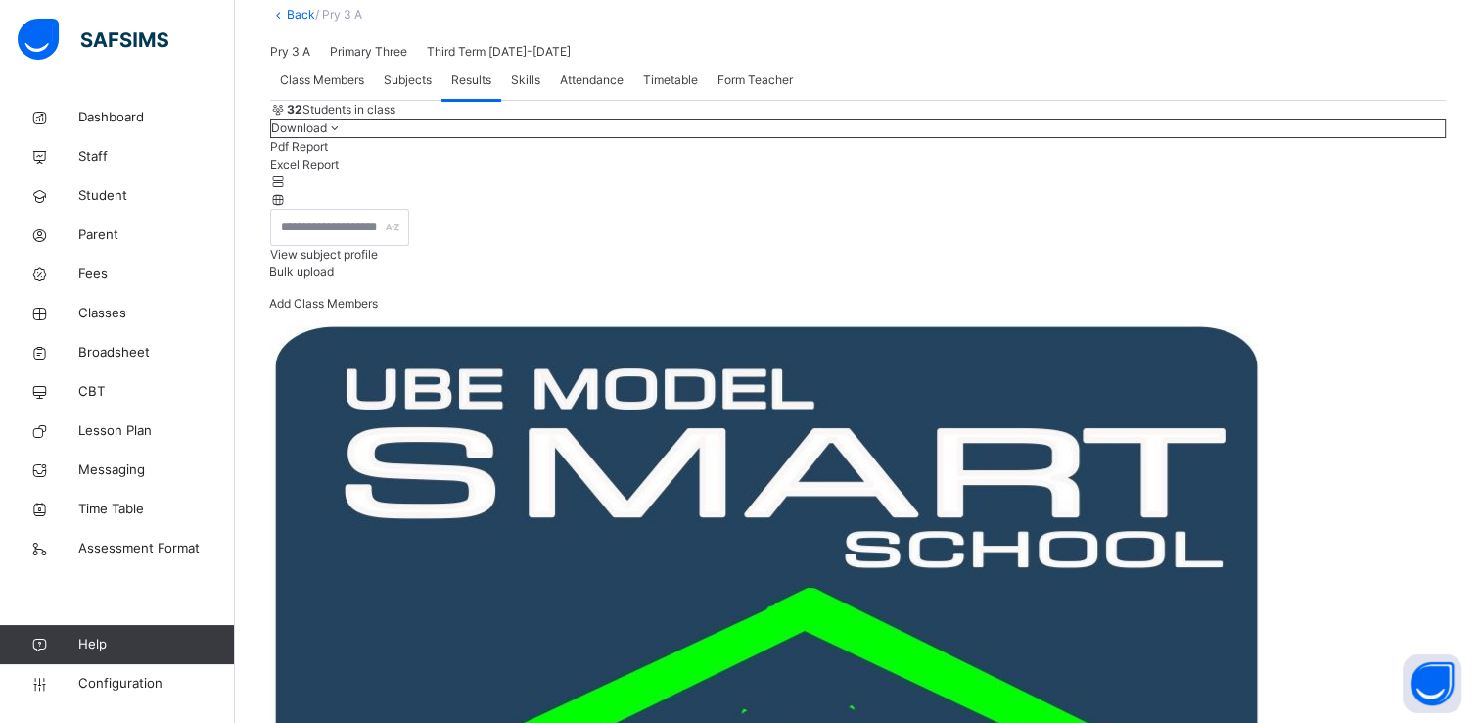
scroll to position [124, 0]
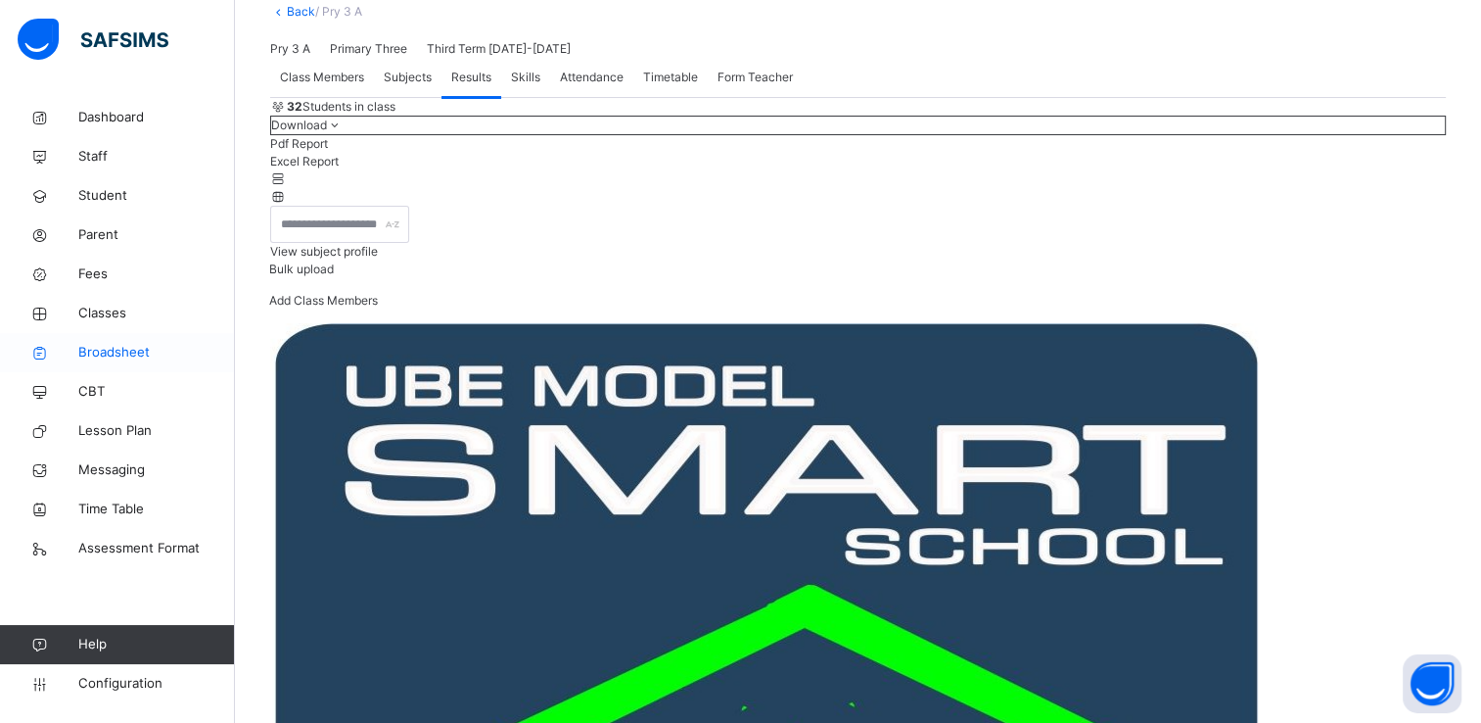
click at [102, 347] on span "Broadsheet" at bounding box center [156, 353] width 157 height 20
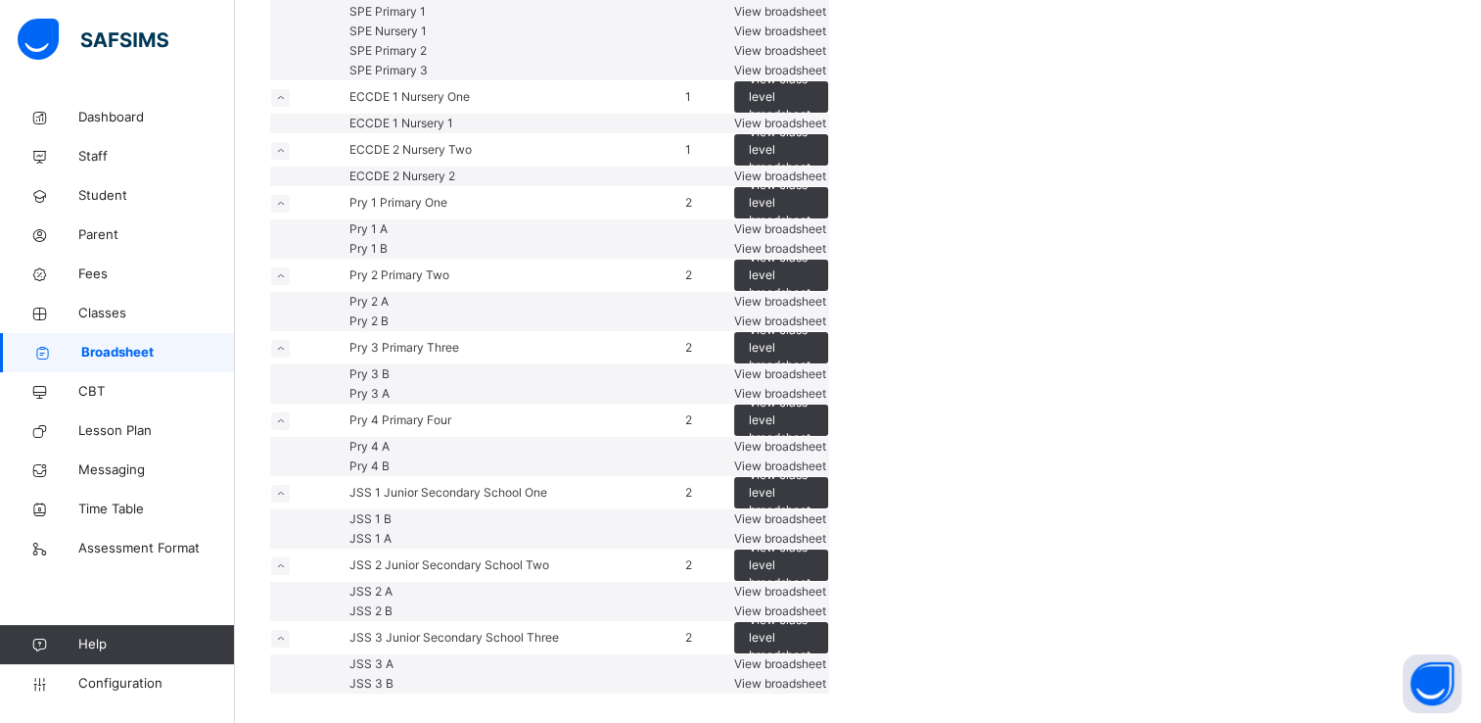
scroll to position [714, 0]
click at [828, 402] on div "View broadsheet" at bounding box center [781, 394] width 94 height 18
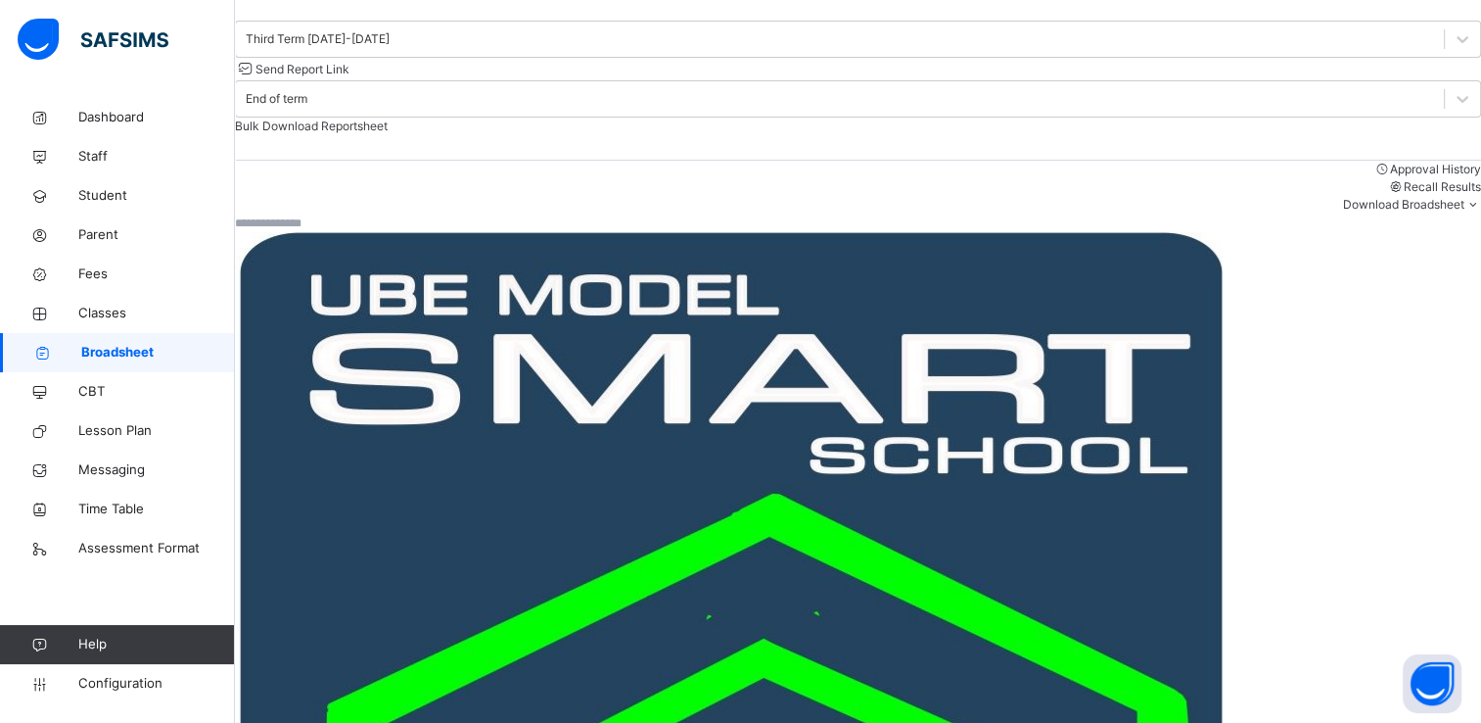
scroll to position [347, 0]
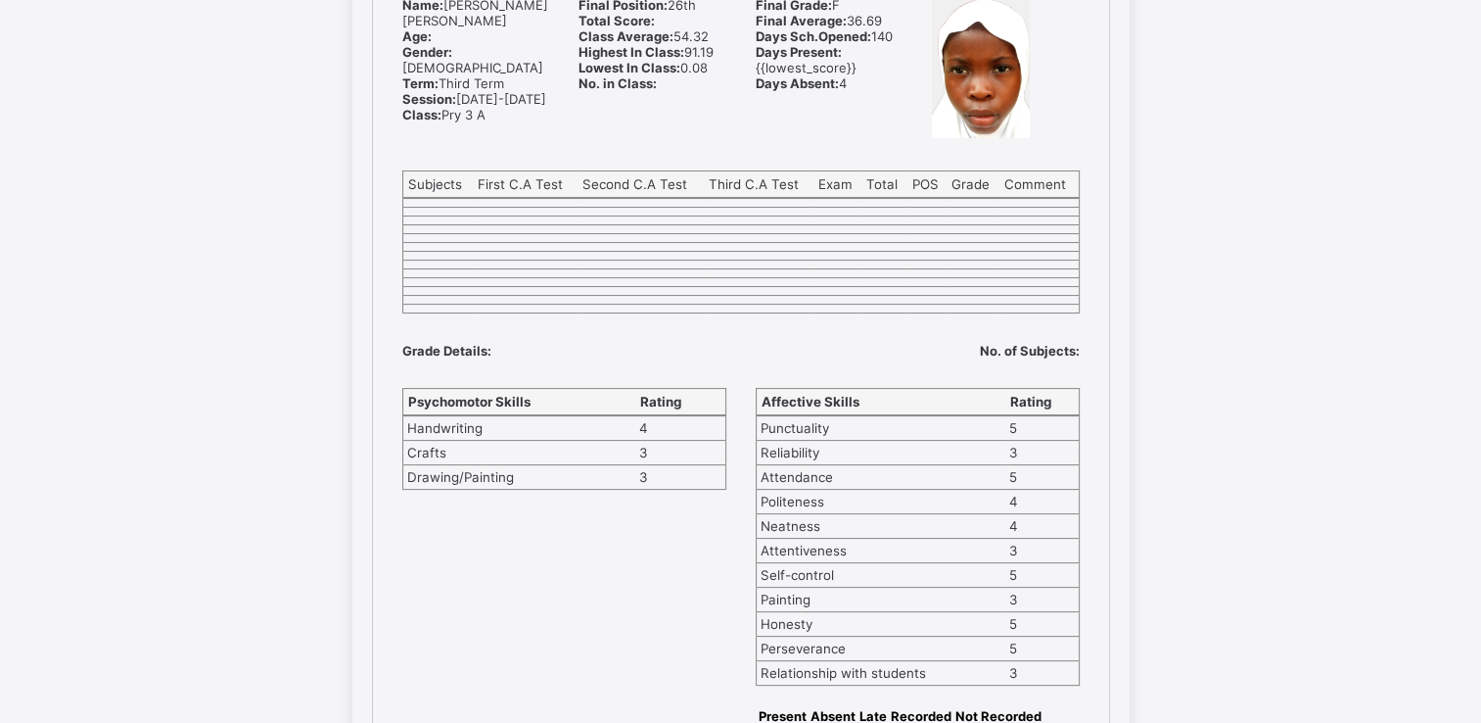
scroll to position [314, 0]
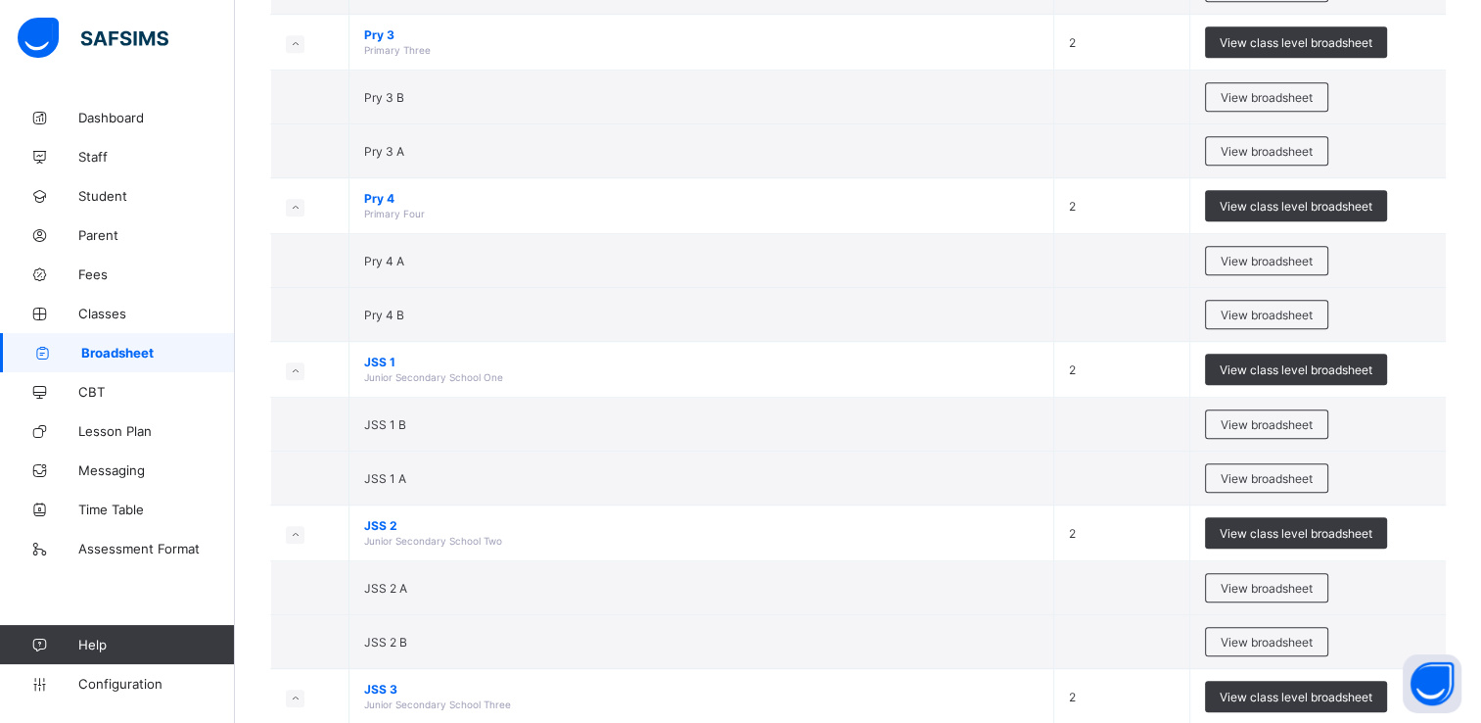
scroll to position [1239, 0]
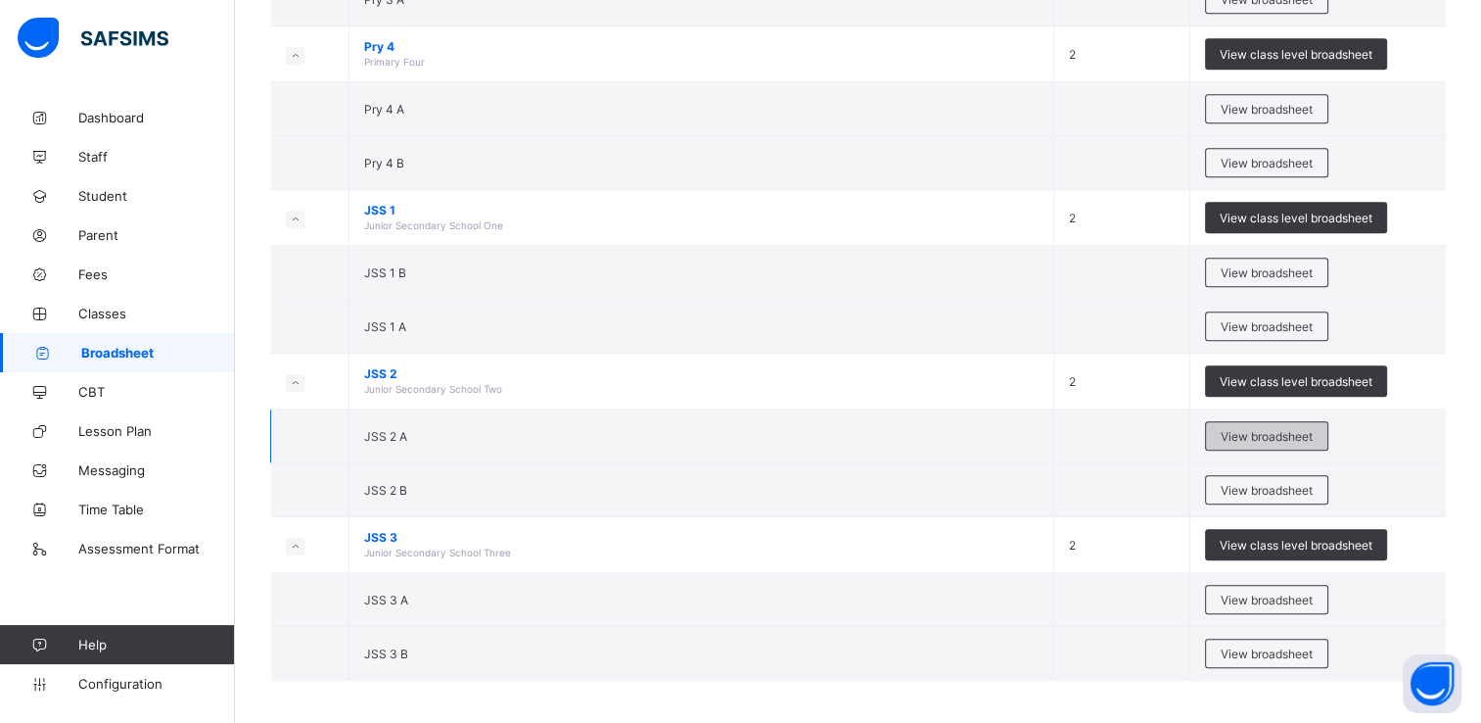
click at [1273, 437] on div "View broadsheet" at bounding box center [1266, 435] width 123 height 29
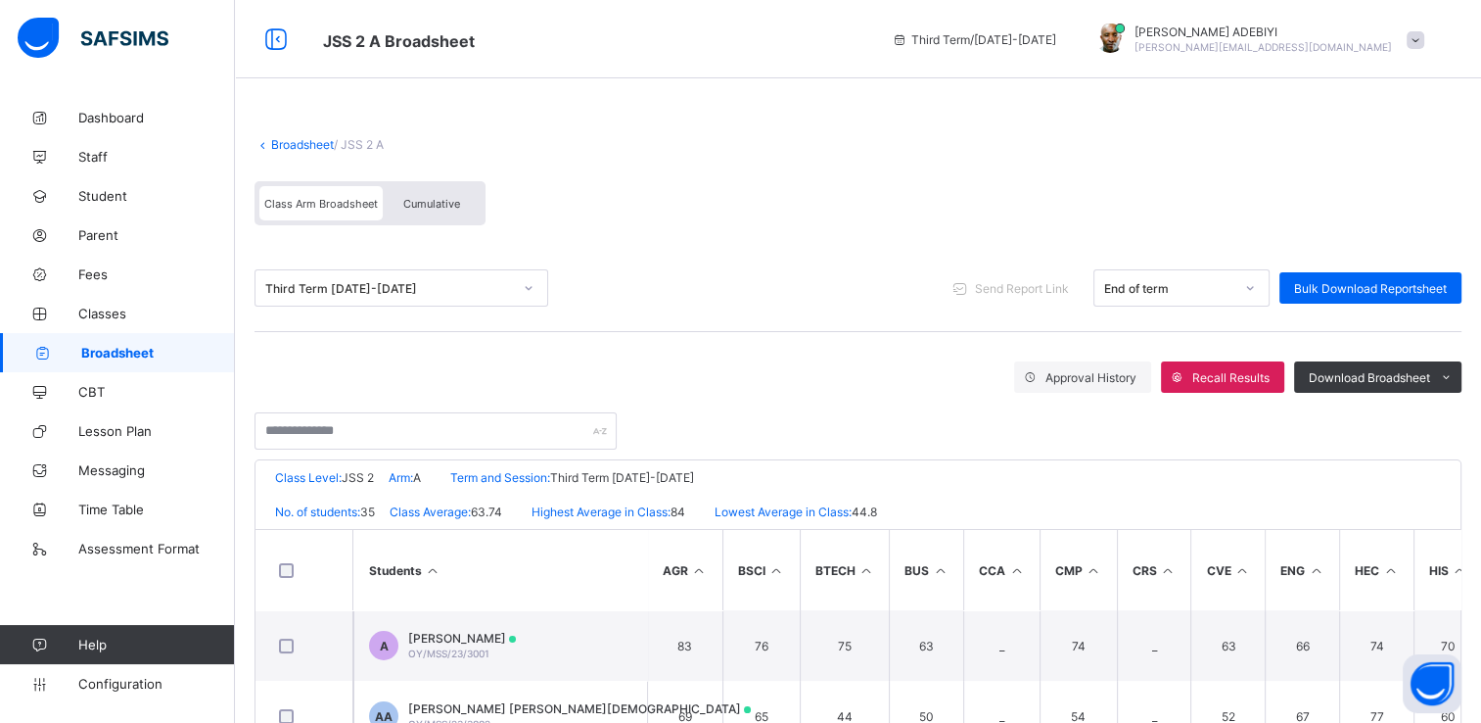
click at [411, 217] on div "Cumulative" at bounding box center [432, 203] width 98 height 34
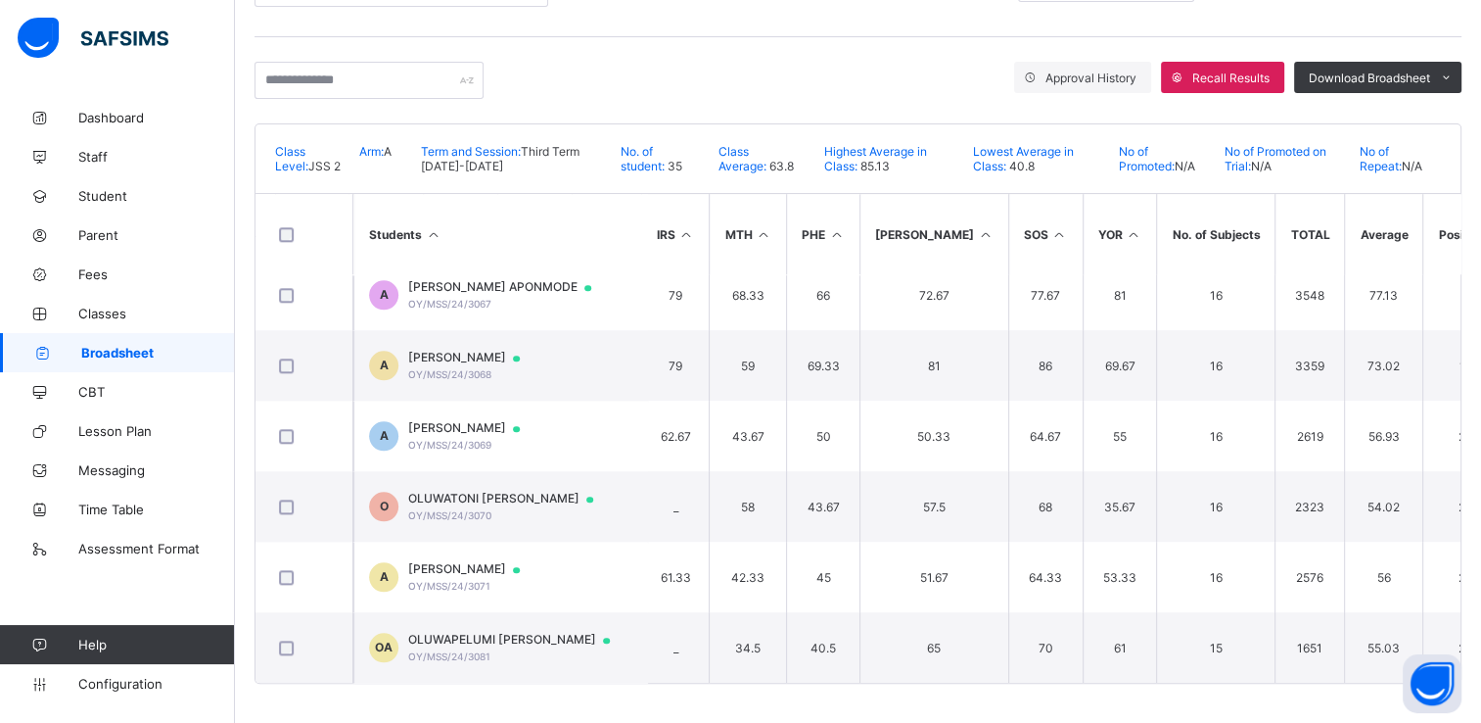
scroll to position [2066, 941]
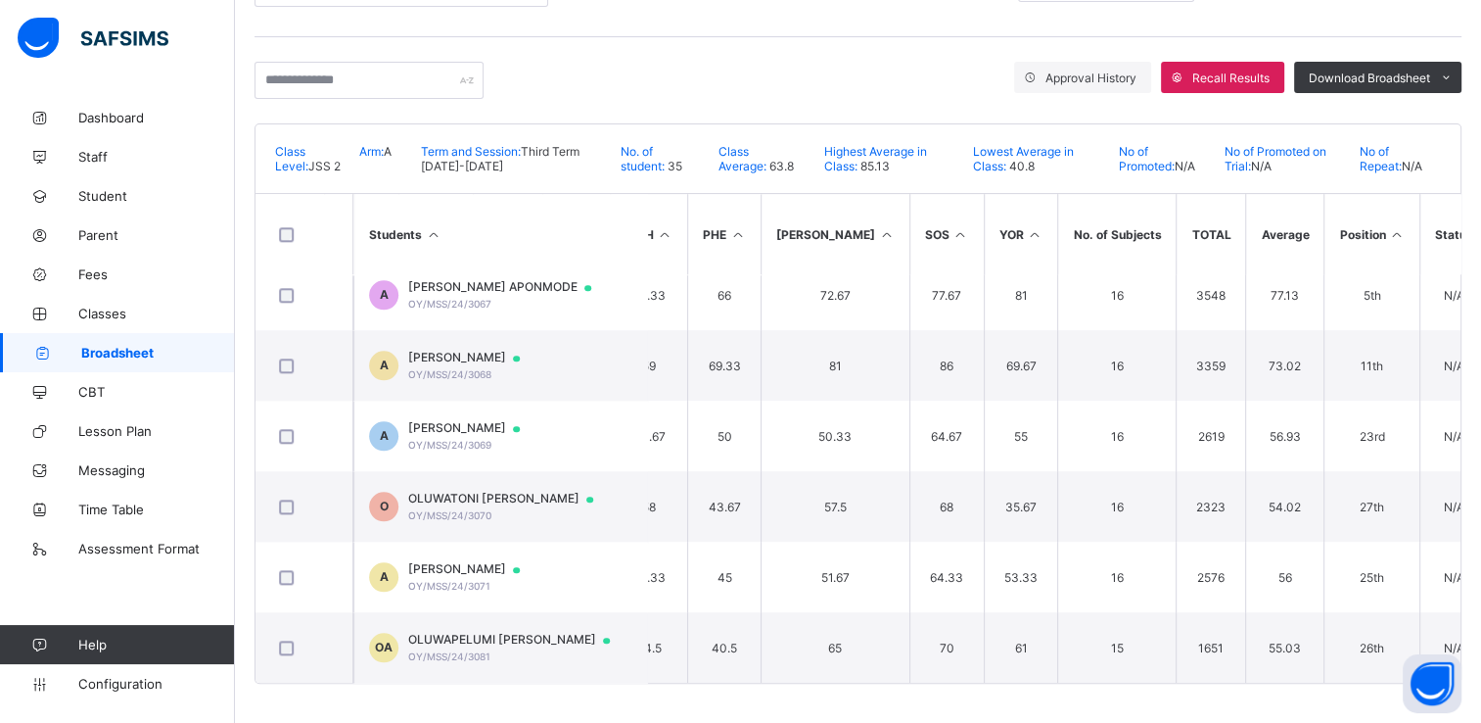
click at [1388, 233] on icon at bounding box center [1396, 234] width 17 height 15
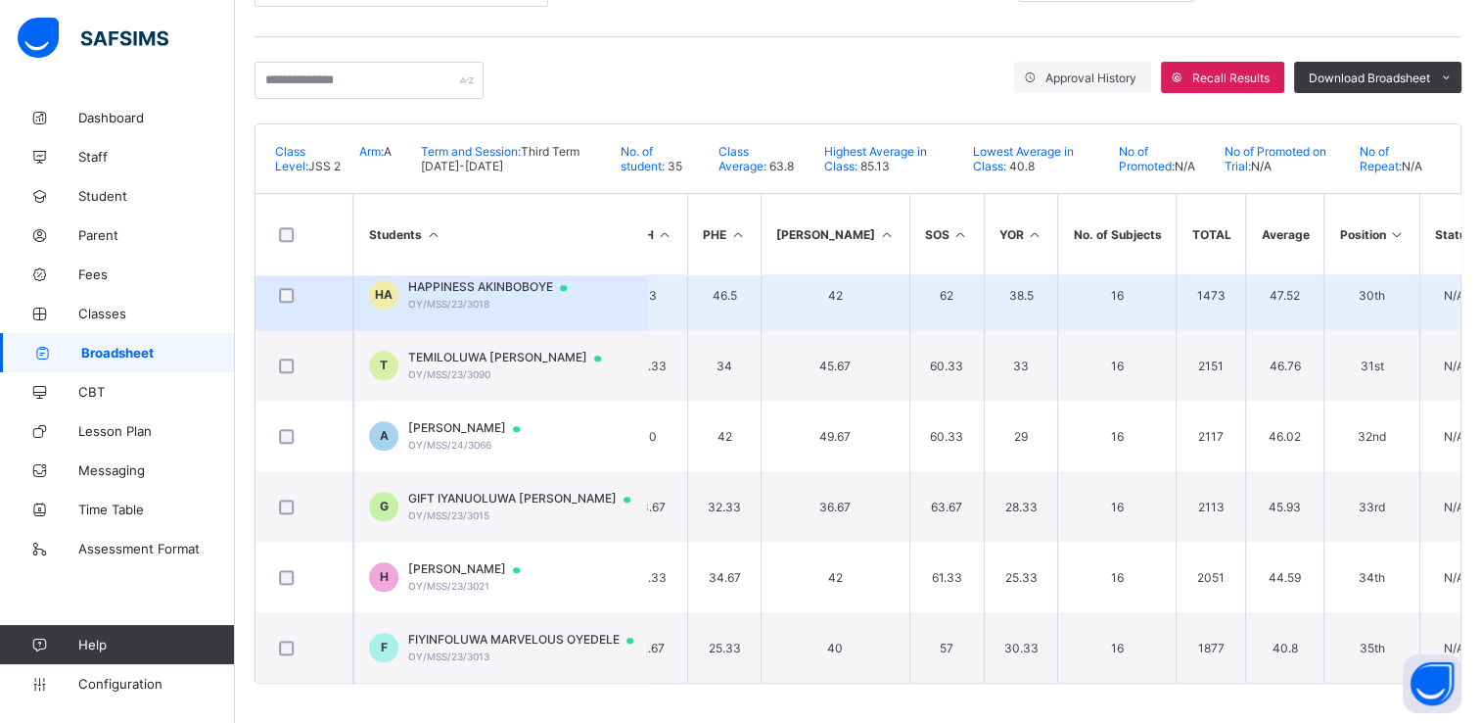
click at [540, 279] on span "HAPPINESS AKINBOBOYE" at bounding box center [496, 287] width 177 height 16
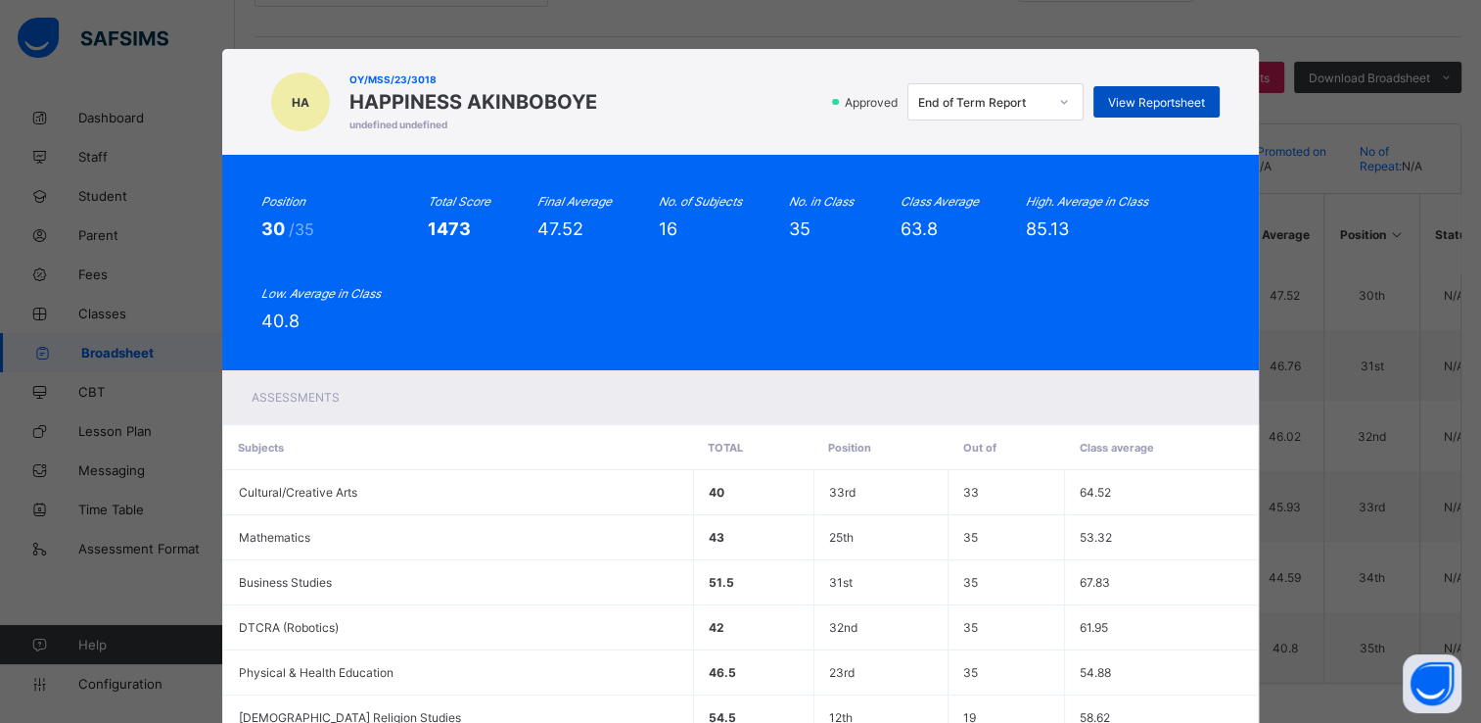
click at [1140, 98] on span "View Reportsheet" at bounding box center [1156, 102] width 97 height 15
